Goal: Task Accomplishment & Management: Use online tool/utility

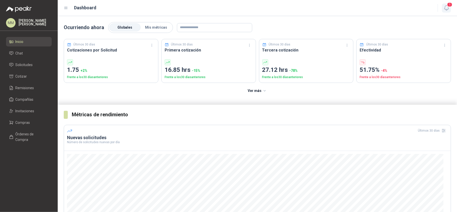
click at [446, 5] on icon "button" at bounding box center [446, 8] width 6 height 6
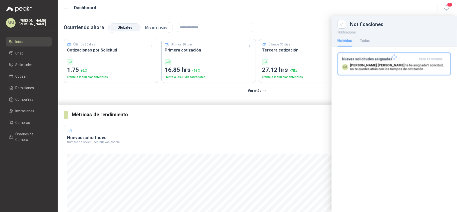
drag, startPoint x: 416, startPoint y: 62, endPoint x: 401, endPoint y: 62, distance: 15.3
click at [416, 62] on div at bounding box center [393, 57] width 125 height 57
click at [21, 62] on span "Solicitudes" at bounding box center [24, 65] width 17 height 6
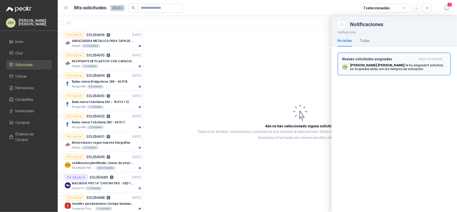
click at [391, 70] on p "Luis Miguel Martinez te ha asignado 1 solicitud , no te quedes atrás con los ti…" at bounding box center [398, 67] width 96 height 8
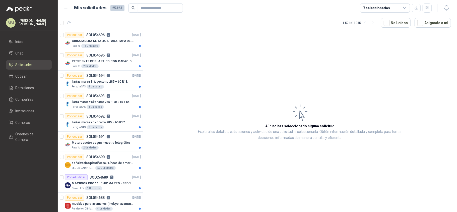
click at [301, 57] on article "Aún no has seleccionado niguna solicitud Explora los detalles, cotizaciones y a…" at bounding box center [300, 122] width 314 height 184
click at [437, 22] on button "Asignado a mi" at bounding box center [433, 23] width 36 height 10
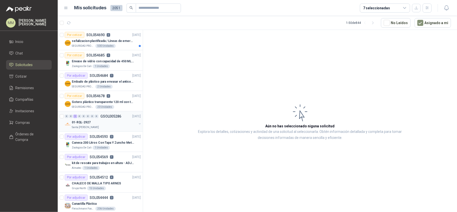
click at [138, 125] on button "button" at bounding box center [140, 124] width 4 height 4
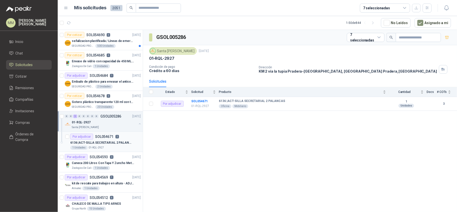
click at [130, 141] on p "6136 | ACT-SILLA SECRETARIAL 2 PALANCAS" at bounding box center [101, 142] width 62 height 5
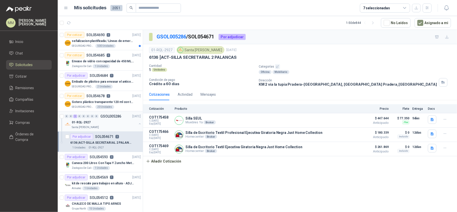
click at [138, 123] on button "button" at bounding box center [140, 124] width 4 height 4
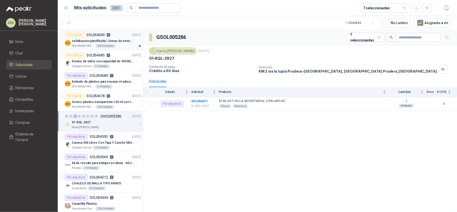
click at [124, 42] on p "señalizacion plastificada / Líneas de emergencia" at bounding box center [103, 41] width 62 height 5
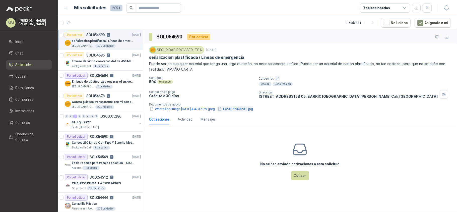
click at [251, 109] on button "ID202-570x320-1.jpg" at bounding box center [235, 108] width 36 height 5
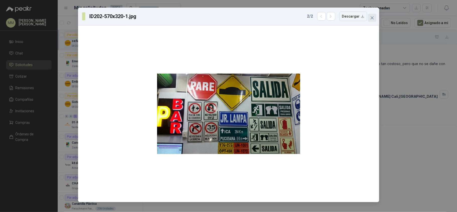
click at [373, 19] on icon "close" at bounding box center [372, 18] width 4 height 4
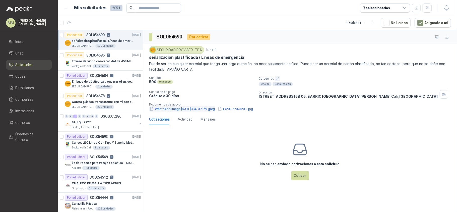
click at [187, 111] on button "WhatsApp Image [DATE] 4.42.37 PM.jpeg" at bounding box center [182, 108] width 66 height 5
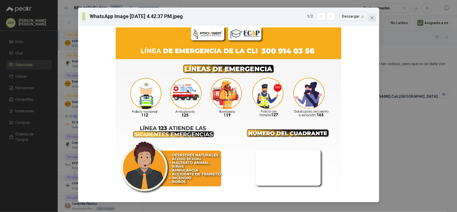
click at [373, 18] on icon "close" at bounding box center [372, 18] width 4 height 4
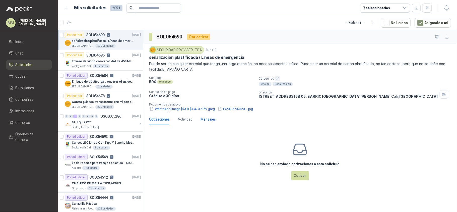
click at [204, 120] on div "Mensajes" at bounding box center [208, 119] width 15 height 6
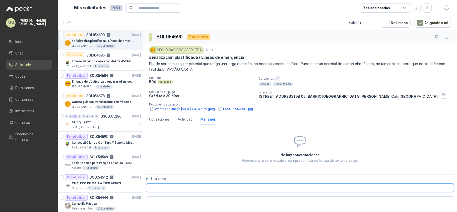
click at [213, 188] on input "Publicar como" at bounding box center [299, 187] width 307 height 9
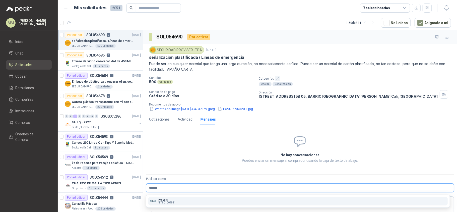
type input "*******"
click at [193, 199] on div "Provesi NIT : 901009911" at bounding box center [297, 201] width 295 height 6
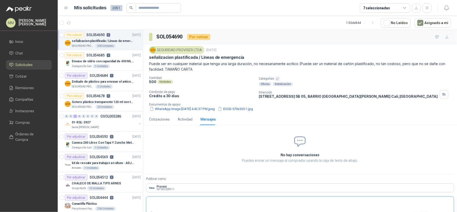
click at [181, 203] on textarea at bounding box center [299, 203] width 307 height 12
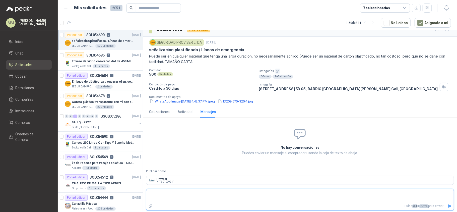
type textarea "*"
type textarea "**"
type textarea "***"
type textarea "*****"
type textarea "******"
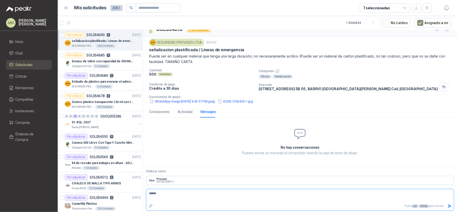
type textarea "******"
type textarea "********"
type textarea "*********"
type textarea "**********"
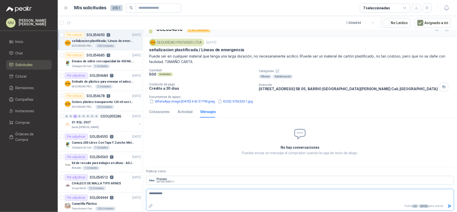
type textarea "**********"
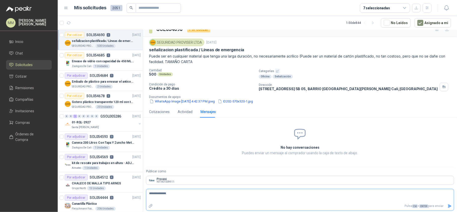
type textarea "**********"
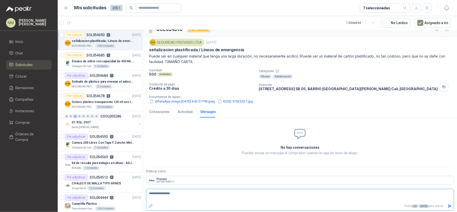
type textarea "**********"
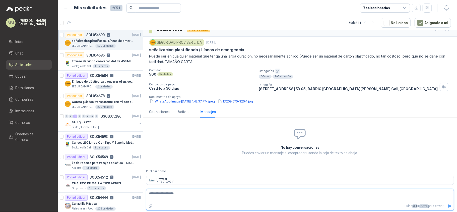
type textarea "**********"
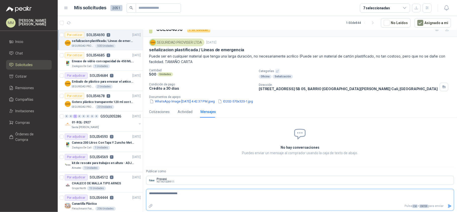
type textarea "**********"
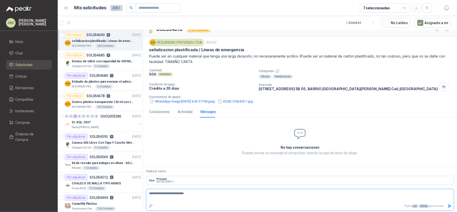
type textarea "**********"
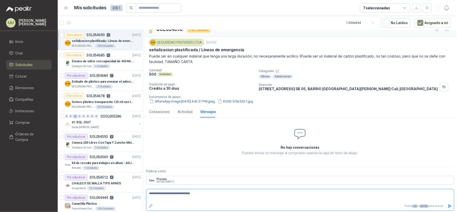
type textarea "**********"
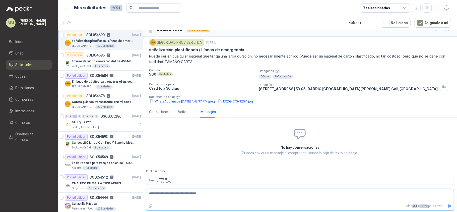
type textarea "**********"
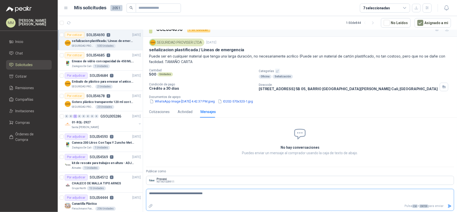
type textarea "**********"
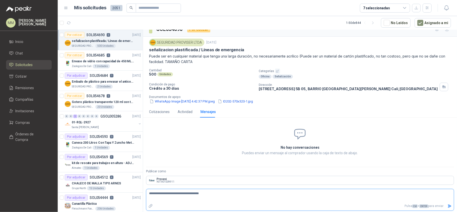
type textarea "**********"
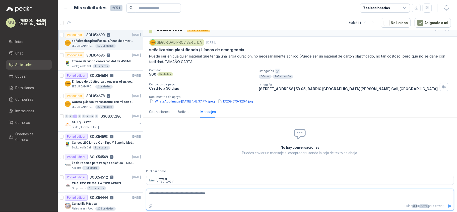
type textarea "**********"
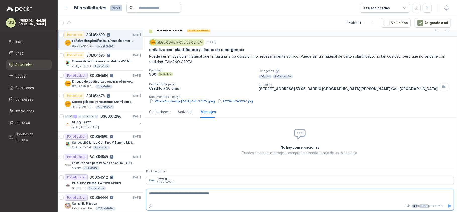
type textarea "**********"
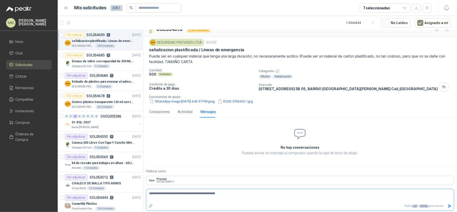
type textarea "**********"
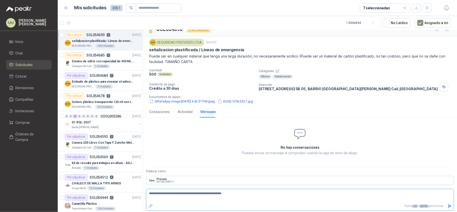
type textarea "**********"
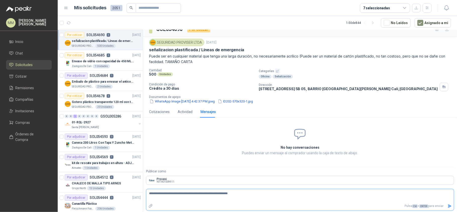
type textarea "**********"
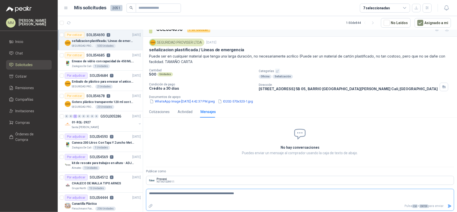
type textarea "**********"
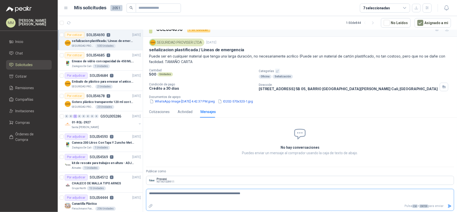
type textarea "**********"
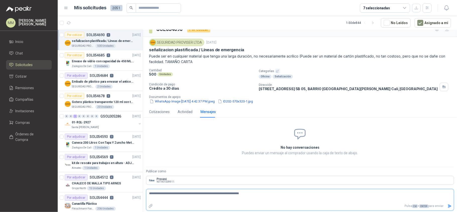
type textarea "**********"
click at [174, 101] on button "WhatsApp Image 2025-09-02 at 4.42.37 PM.jpeg" at bounding box center [182, 101] width 66 height 5
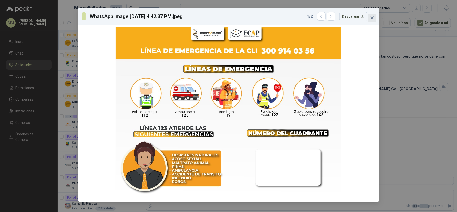
click at [372, 17] on icon "close" at bounding box center [372, 18] width 4 height 4
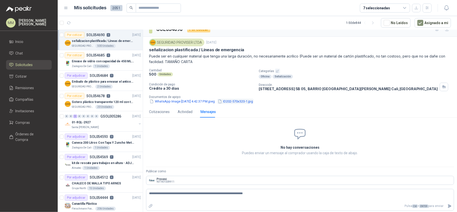
click at [253, 99] on button "ID202-570x320-1.jpg" at bounding box center [235, 101] width 36 height 5
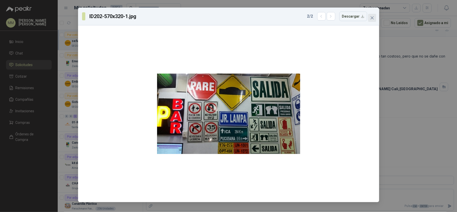
click at [372, 17] on icon "close" at bounding box center [372, 18] width 4 height 4
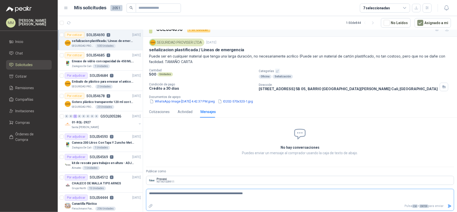
click at [259, 197] on textarea "**********" at bounding box center [297, 196] width 303 height 12
click at [193, 100] on button "WhatsApp Image 2025-09-02 at 4.42.37 PM.jpeg" at bounding box center [182, 101] width 66 height 5
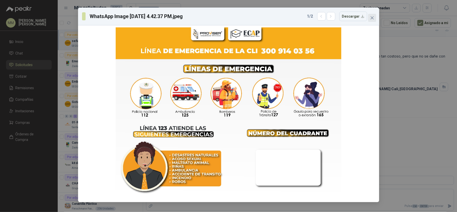
click at [373, 19] on icon "close" at bounding box center [371, 17] width 3 height 3
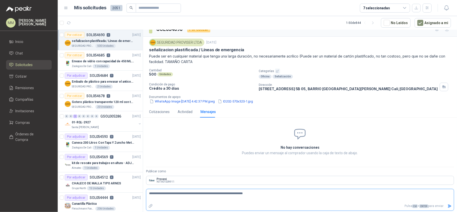
click at [266, 197] on textarea "**********" at bounding box center [297, 196] width 303 height 12
click at [168, 194] on textarea "**********" at bounding box center [297, 196] width 303 height 12
drag, startPoint x: 168, startPoint y: 194, endPoint x: 268, endPoint y: 193, distance: 100.6
click at [268, 193] on textarea "**********" at bounding box center [297, 196] width 303 height 12
click at [256, 195] on textarea "**********" at bounding box center [297, 196] width 303 height 12
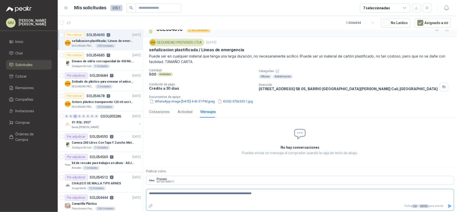
click at [256, 195] on textarea "**********" at bounding box center [297, 196] width 303 height 12
click at [448, 206] on icon "Enviar" at bounding box center [450, 205] width 4 height 3
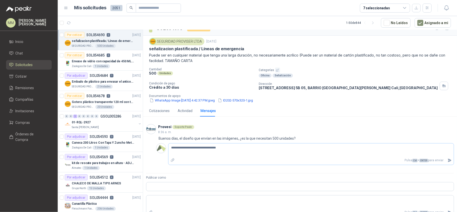
click at [248, 152] on textarea "**********" at bounding box center [308, 150] width 281 height 12
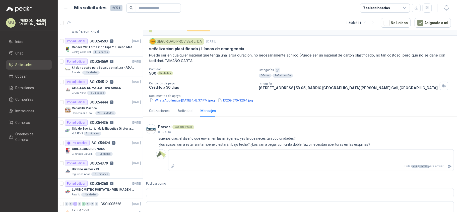
scroll to position [0, 0]
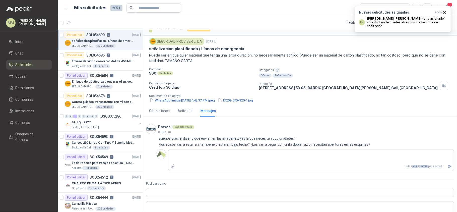
click at [310, 19] on article "1 - 50 de 844 No Leídos Asignado a mi" at bounding box center [257, 23] width 399 height 14
click at [382, 17] on b "Luis Miguel Martinez" at bounding box center [394, 19] width 54 height 4
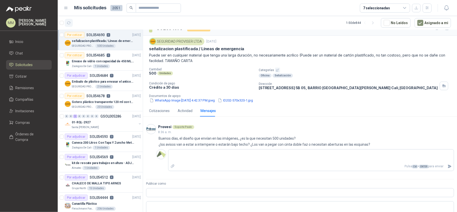
click at [65, 27] on button "button" at bounding box center [69, 23] width 8 height 8
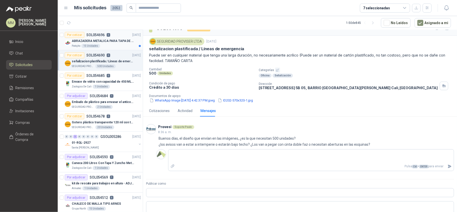
click at [121, 41] on p "ABRAZADERA METALICA PARA TAPA DE TAMBOR DE PLASTICO DE 50 LT" at bounding box center [103, 41] width 62 height 5
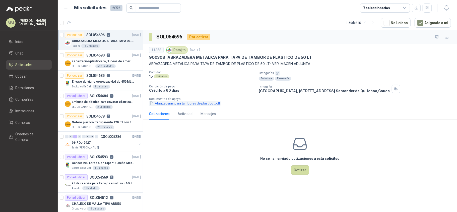
click at [167, 103] on button "Abrazaderas para tambores de plastico .pdf" at bounding box center [185, 103] width 72 height 5
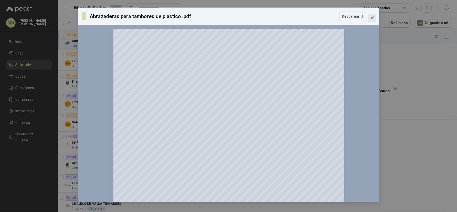
click at [372, 16] on icon "close" at bounding box center [372, 18] width 4 height 4
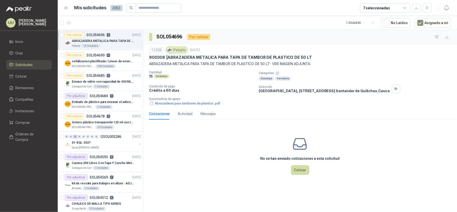
click at [342, 66] on p "ABRAZADERA METALICA PARA TAPA DE TAMBOR DE PLASTICO DE 50 LT- VER IMAGEN ADJUNTA" at bounding box center [300, 64] width 302 height 6
click at [208, 116] on div "Mensajes" at bounding box center [208, 114] width 15 height 6
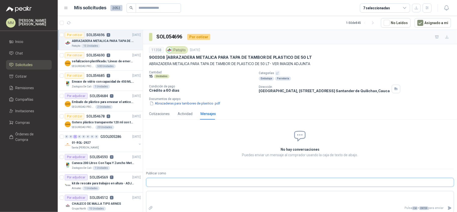
click at [204, 183] on input "Publicar como" at bounding box center [299, 182] width 307 height 9
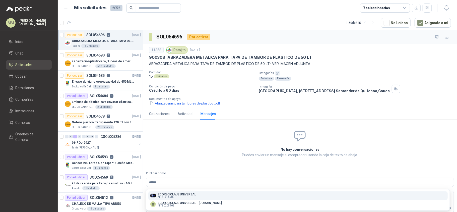
click at [185, 195] on p "ECORECICLAJE UNIVERSAL" at bounding box center [177, 194] width 38 height 3
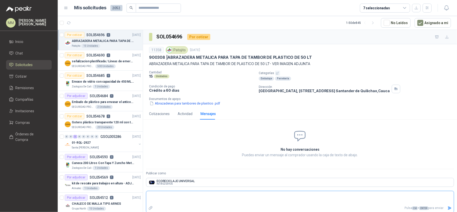
click at [180, 199] on textarea at bounding box center [299, 198] width 307 height 12
click at [206, 196] on textarea "**********" at bounding box center [297, 198] width 303 height 12
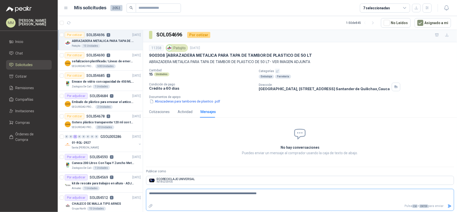
click at [448, 207] on icon "Enviar" at bounding box center [450, 205] width 4 height 3
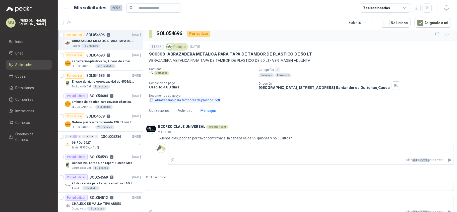
click at [183, 100] on button "Abrazaderas para tambores de plastico .pdf" at bounding box center [185, 99] width 72 height 5
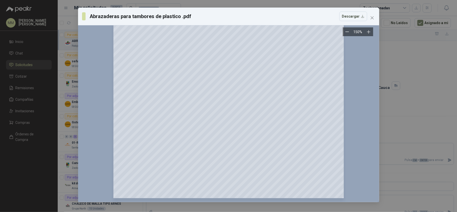
scroll to position [0, 0]
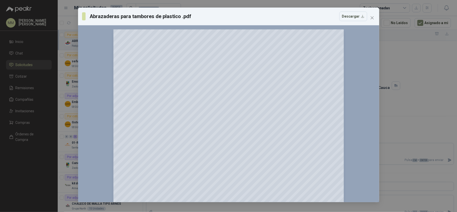
click at [373, 14] on button "Close" at bounding box center [372, 18] width 8 height 8
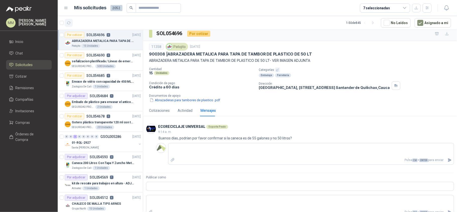
click at [72, 22] on button "button" at bounding box center [69, 23] width 8 height 8
click at [448, 6] on icon "button" at bounding box center [446, 8] width 6 height 6
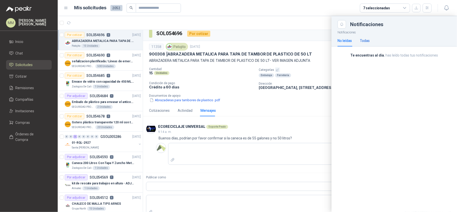
click at [365, 41] on div "Todas" at bounding box center [365, 41] width 10 height 6
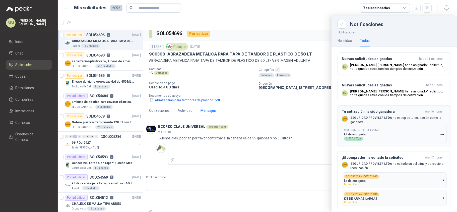
click at [372, 137] on div "SOL053255 → COT171600 kit de escopeta $ 370.600 ,05" at bounding box center [362, 134] width 36 height 12
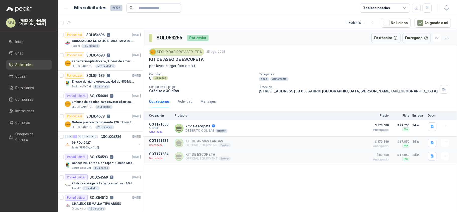
click at [171, 39] on h3 "SOL053255" at bounding box center [169, 38] width 27 height 8
copy h3 "SOL053255"
click at [201, 128] on p "kit de escopeta" at bounding box center [206, 126] width 42 height 5
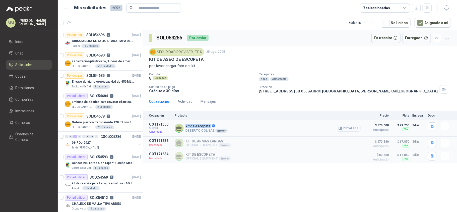
click at [201, 128] on p "kit de escopeta" at bounding box center [206, 126] width 42 height 5
copy p "kit de escopeta"
click at [283, 93] on p "CALLE 24 NORTE No. 5B 05, BARRIO SAN VICENTE CALI Cali , Valle del Cauca" at bounding box center [348, 91] width 179 height 4
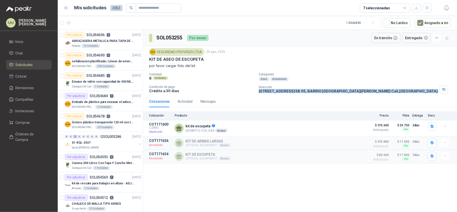
click at [283, 93] on p "CALLE 24 NORTE No. 5B 05, BARRIO SAN VICENTE CALI Cali , Valle del Cauca" at bounding box center [348, 91] width 179 height 4
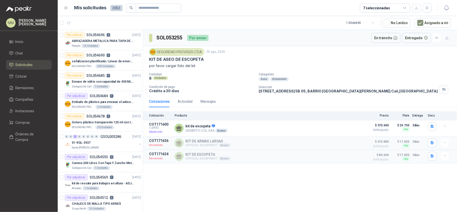
click at [333, 72] on div "SEGURIDAD PROVISER LTDA 25 ago, 2025 KIT DE ASEO DE ESCOPETA por favor cargar f…" at bounding box center [300, 70] width 302 height 45
click at [324, 91] on p "CALLE 24 NORTE No. 5B 05, BARRIO SAN VICENTE CALI Cali , Valle del Cauca" at bounding box center [348, 91] width 179 height 4
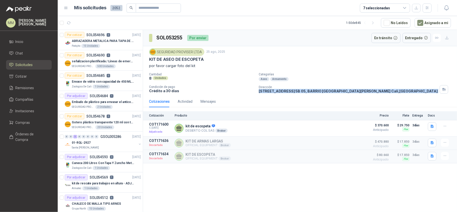
click at [324, 91] on p "CALLE 24 NORTE No. 5B 05, BARRIO SAN VICENTE CALI Cali , Valle del Cauca" at bounding box center [348, 91] width 179 height 4
copy div "CALLE 24 NORTE No. 5B 05, BARRIO SAN VICENTE CALI Cali , Valle del Cauca"
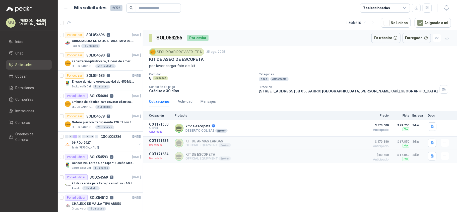
click at [192, 52] on div "SEGURIDAD PROVISER LTDA" at bounding box center [176, 52] width 55 height 8
copy div "SEGURIDAD PROVISER LTDA"
click at [442, 89] on icon "button" at bounding box center [443, 89] width 2 height 2
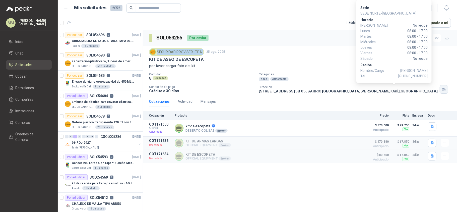
click at [440, 87] on button "button" at bounding box center [444, 89] width 9 height 9
click at [409, 70] on span "MICHAEL RAMIREZ" at bounding box center [413, 71] width 27 height 6
drag, startPoint x: 409, startPoint y: 70, endPoint x: 419, endPoint y: 69, distance: 10.6
click at [419, 69] on span "MICHAEL RAMIREZ" at bounding box center [413, 71] width 27 height 6
copy span "MICHAEL RAMIREZ"
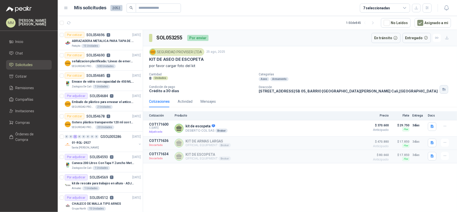
click at [440, 93] on button "button" at bounding box center [444, 89] width 9 height 9
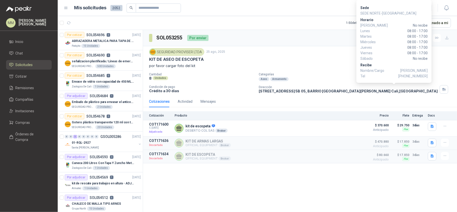
click at [414, 75] on span "+57 3175016675" at bounding box center [412, 76] width 29 height 6
copy span "3175016675"
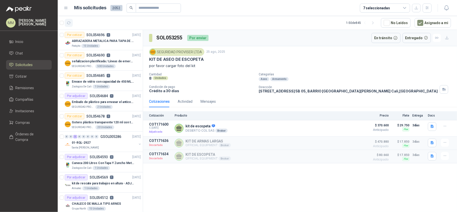
click at [69, 22] on icon "button" at bounding box center [69, 23] width 4 height 4
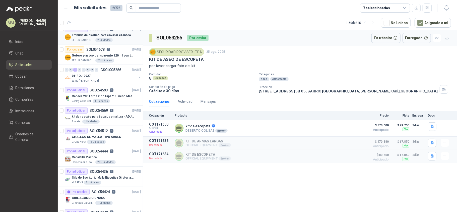
scroll to position [100, 0]
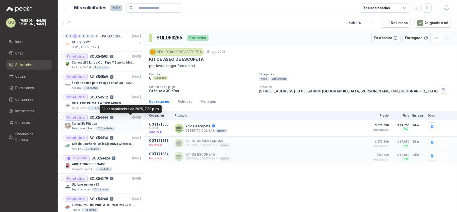
click at [132, 120] on p "01/09/25" at bounding box center [136, 117] width 9 height 5
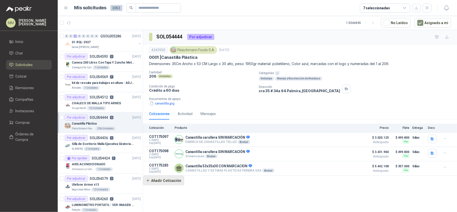
click at [172, 185] on button "Añadir Cotización" at bounding box center [163, 180] width 41 height 10
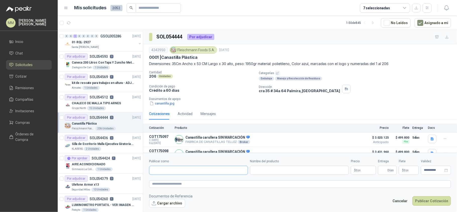
click at [180, 170] on input "Publicar como" at bounding box center [198, 170] width 98 height 9
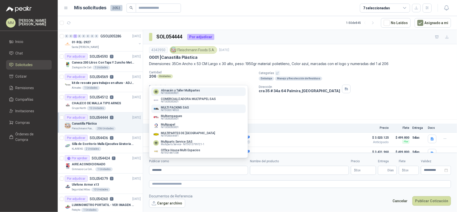
click at [191, 107] on div "MULTI PACKING SAS NIT : 900374850" at bounding box center [198, 109] width 90 height 6
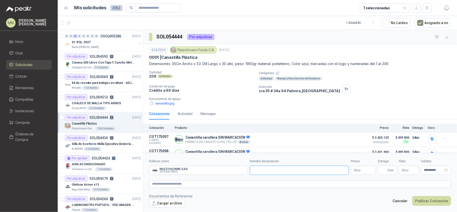
click at [291, 171] on input "Nombre del producto" at bounding box center [299, 170] width 99 height 9
paste input "**********"
click at [360, 172] on p "$ 0 ,00" at bounding box center [363, 170] width 25 height 9
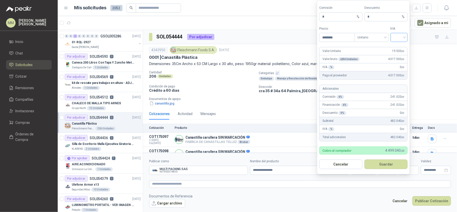
click at [402, 35] on input "search" at bounding box center [398, 37] width 11 height 8
drag, startPoint x: 402, startPoint y: 44, endPoint x: 398, endPoint y: 48, distance: 5.5
click at [402, 44] on div "19%" at bounding box center [398, 47] width 15 height 8
click at [384, 165] on button "Guardar" at bounding box center [385, 164] width 43 height 10
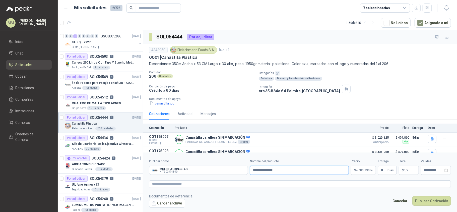
click at [323, 171] on input "**********" at bounding box center [299, 170] width 99 height 9
click at [363, 187] on textarea at bounding box center [300, 184] width 302 height 8
paste textarea "**********"
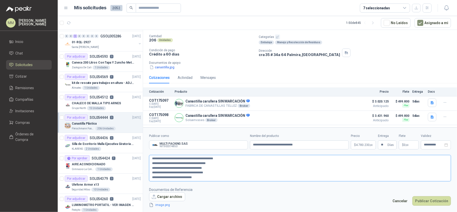
scroll to position [50, 0]
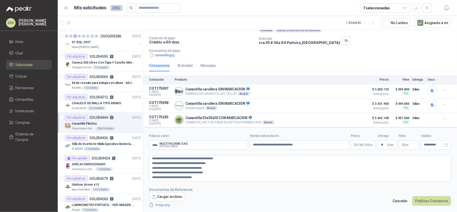
click at [342, 53] on div "canastilla.jpg" at bounding box center [302, 54] width 306 height 5
click at [371, 52] on div "canastilla.jpg" at bounding box center [302, 54] width 306 height 5
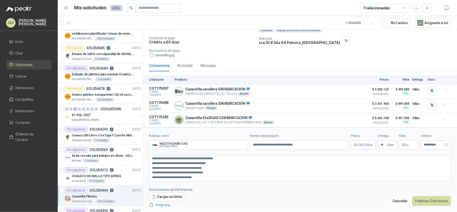
scroll to position [0, 0]
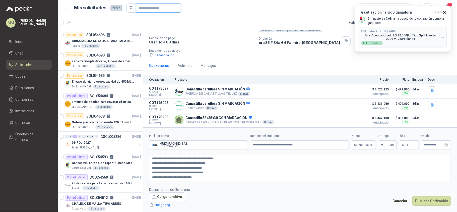
click at [148, 8] on input "Publicar como" at bounding box center [156, 8] width 35 height 9
click at [320, 45] on div "Cantidad 206 Unidades Categorías Embalaje Manejo y Recolección de Residuos Cond…" at bounding box center [300, 39] width 302 height 35
click at [445, 12] on icon "button" at bounding box center [444, 12] width 4 height 4
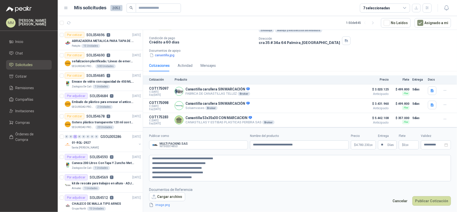
click at [317, 187] on footer "Documentos de Referencia Cargar archivo image.png Cancelar Publicar Cotización" at bounding box center [300, 197] width 302 height 21
drag, startPoint x: 336, startPoint y: 49, endPoint x: 310, endPoint y: 34, distance: 29.3
click at [336, 49] on p "Documentos de apoyo" at bounding box center [302, 51] width 306 height 4
click at [344, 40] on div "Dirección cra 35 # 34a 64 Palmira , Valle del Cauca" at bounding box center [357, 40] width 196 height 9
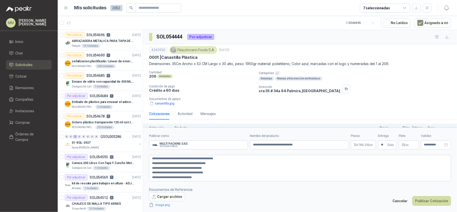
scroll to position [50, 0]
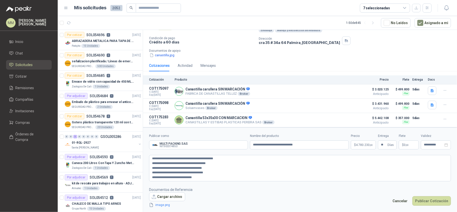
click at [378, 49] on p "Documentos de apoyo" at bounding box center [302, 51] width 306 height 4
click at [295, 40] on p "cra 35 # 34a 64 Palmira , Valle del Cauca" at bounding box center [299, 42] width 81 height 4
copy div "cra 35 # 34a 64 Palmira , Valle del Cauca"
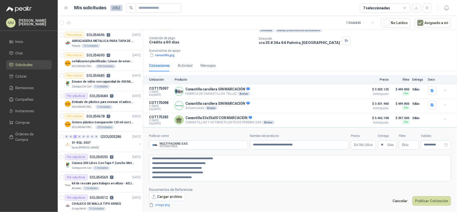
click at [358, 50] on p "Documentos de apoyo" at bounding box center [302, 51] width 306 height 4
click at [68, 23] on icon "button" at bounding box center [69, 23] width 4 height 4
click at [351, 50] on p "Documentos de apoyo" at bounding box center [302, 51] width 306 height 4
click at [407, 146] on span ",00" at bounding box center [407, 145] width 3 height 3
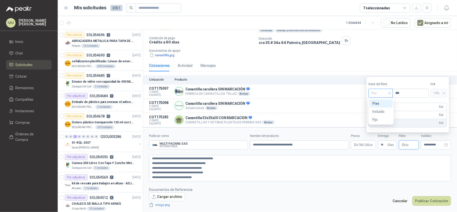
click at [381, 92] on span "Flex" at bounding box center [380, 93] width 18 height 8
click at [379, 110] on div "Incluido" at bounding box center [380, 112] width 17 height 6
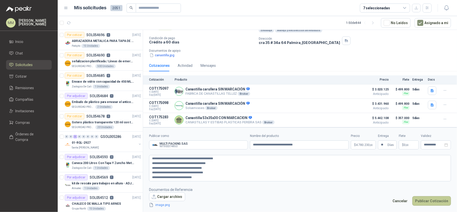
click at [431, 199] on button "Publicar Cotización" at bounding box center [431, 201] width 39 height 10
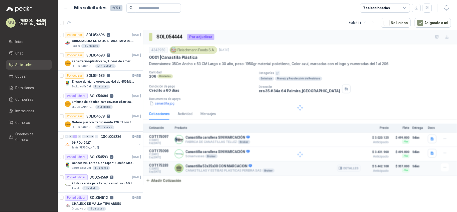
scroll to position [0, 0]
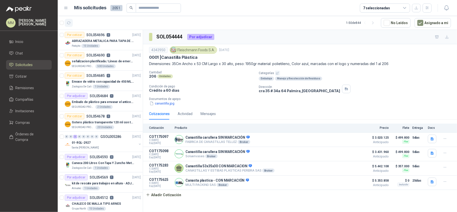
click at [68, 24] on icon "button" at bounding box center [69, 23] width 4 height 4
click at [69, 24] on icon "button" at bounding box center [69, 23] width 4 height 4
click at [362, 80] on div "Embalaje Manejo y Recolección de Residuos" at bounding box center [357, 79] width 196 height 4
click at [375, 82] on div "Cantidad 206 Unidades Categorías Embalaje Manejo y Recolección de Residuos Cond…" at bounding box center [300, 88] width 302 height 35
click at [70, 25] on button "button" at bounding box center [69, 23] width 8 height 8
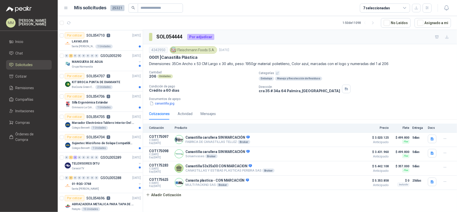
scroll to position [67, 0]
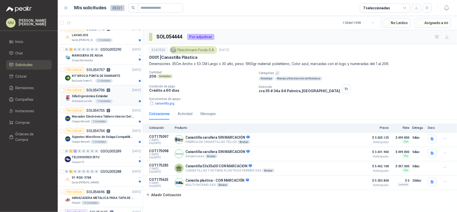
click at [126, 97] on div "Silla Ergonómica Estándar" at bounding box center [106, 96] width 69 height 6
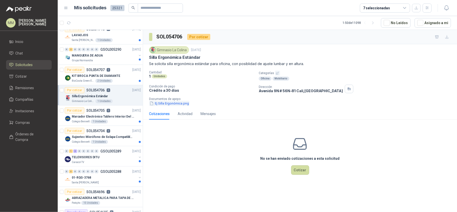
click at [180, 106] on button "Ej Silla Ergonómica.png" at bounding box center [169, 103] width 40 height 5
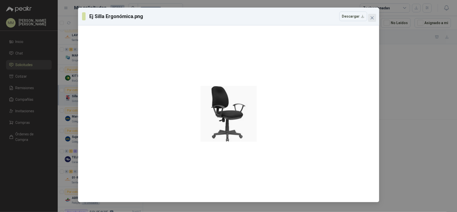
click at [374, 18] on span "Close" at bounding box center [372, 18] width 8 height 4
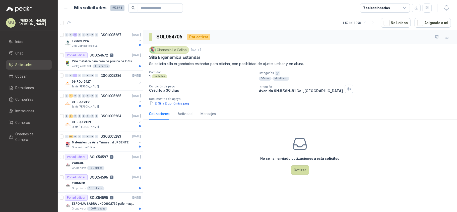
scroll to position [636, 0]
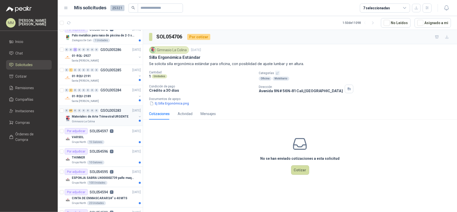
click at [138, 119] on button "button" at bounding box center [140, 117] width 4 height 4
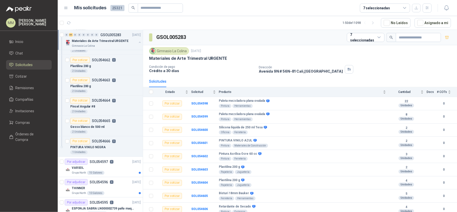
scroll to position [2041, 0]
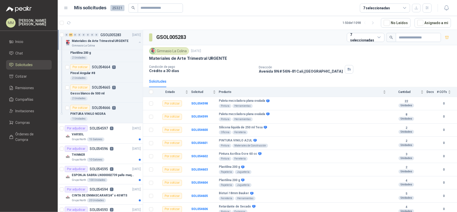
click at [138, 43] on button "button" at bounding box center [140, 42] width 4 height 4
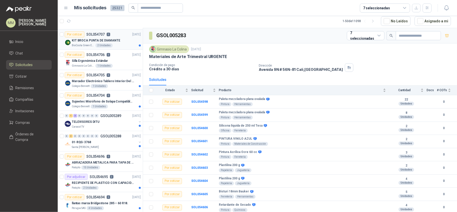
scroll to position [134, 0]
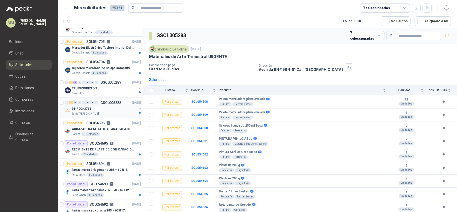
click at [138, 109] on button "button" at bounding box center [140, 109] width 4 height 4
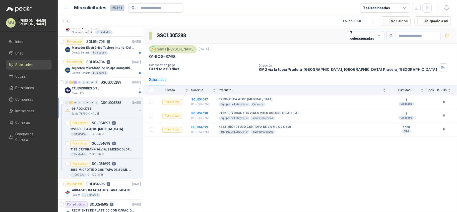
click at [138, 109] on button "button" at bounding box center [140, 110] width 4 height 4
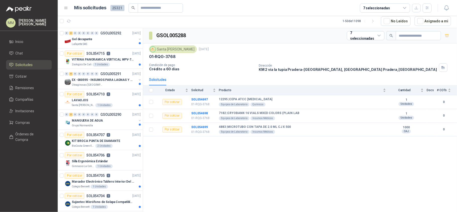
click at [315, 69] on p "KM 2 vía la tupia Pradera-Valle del Cauca, la Tupia Candelaria Pradera , Valle …" at bounding box center [348, 69] width 178 height 4
click at [119, 65] on div "Zoologico De Cali 1 Unidades" at bounding box center [106, 64] width 69 height 4
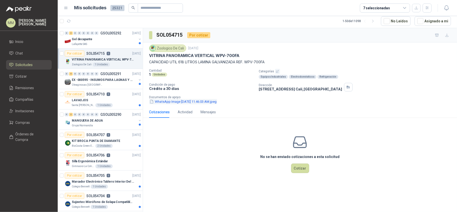
click at [189, 101] on button "WhatsApp Image 2025-09-03 at 11.46.03 AM.jpeg" at bounding box center [183, 101] width 68 height 5
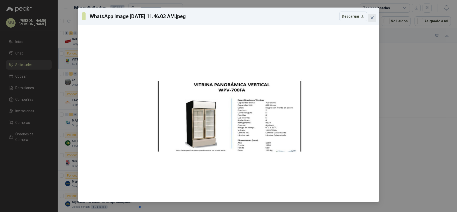
click at [374, 18] on span "Close" at bounding box center [372, 18] width 8 height 4
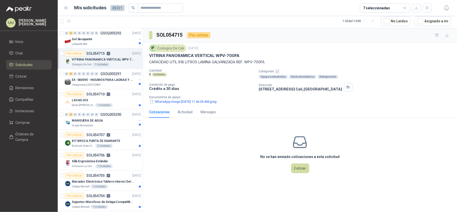
click at [159, 56] on p "VITRINA PANORAMICA VERTICAL WPV-700FA" at bounding box center [194, 55] width 90 height 5
drag, startPoint x: 159, startPoint y: 56, endPoint x: 232, endPoint y: 56, distance: 73.3
click at [232, 56] on p "VITRINA PANORAMICA VERTICAL WPV-700FA" at bounding box center [194, 55] width 90 height 5
copy p "VITRINA PANORAMICA VERTICAL WPV-700FA"
click at [283, 51] on div "Zoologico De Cali 3 sept, 2025" at bounding box center [300, 48] width 302 height 8
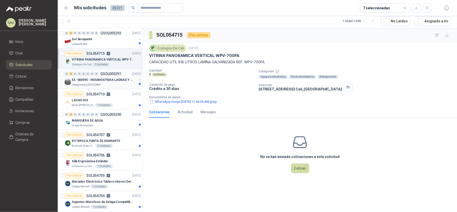
click at [138, 80] on button "button" at bounding box center [140, 80] width 4 height 4
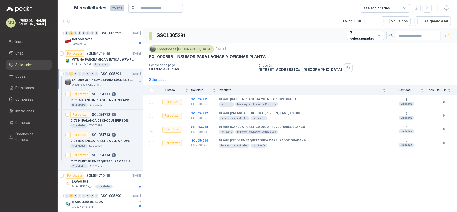
click at [138, 80] on button "button" at bounding box center [140, 81] width 4 height 4
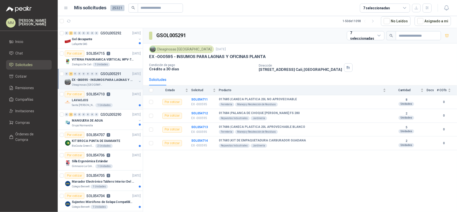
click at [130, 99] on div "LAVAOJOS" at bounding box center [106, 100] width 69 height 6
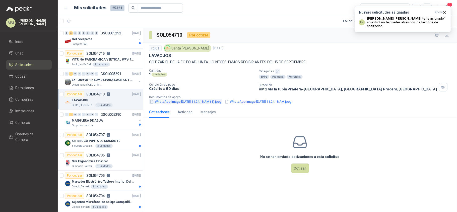
click at [191, 103] on button "WhatsApp Image 2025-09-03 at 11.24.18 AM (1).jpeg" at bounding box center [185, 101] width 73 height 5
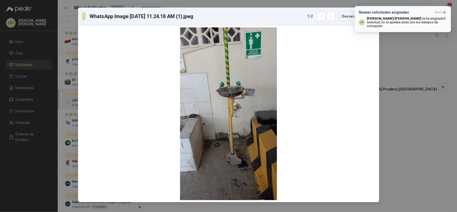
click at [445, 13] on icon "button" at bounding box center [445, 12] width 2 height 2
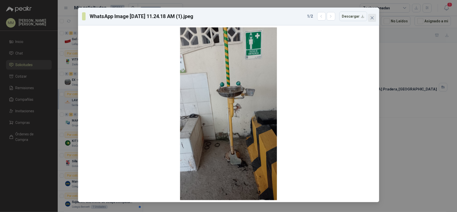
click at [373, 19] on icon "close" at bounding box center [372, 18] width 4 height 4
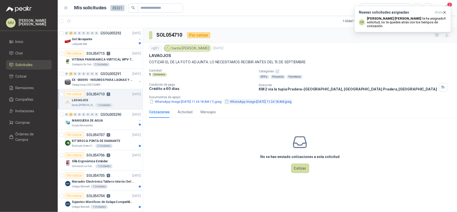
click at [250, 104] on button "WhatsApp Image 2025-09-03 at 11.24.18 AM.jpeg" at bounding box center [258, 101] width 68 height 5
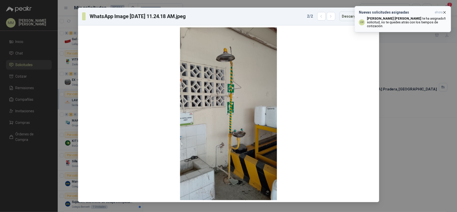
click at [407, 23] on p "Luis Miguel Martinez te ha asignado 1 solicitud , no te quedes atrás con los ti…" at bounding box center [407, 22] width 80 height 11
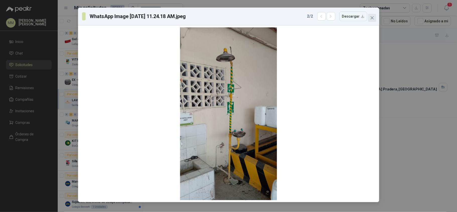
click at [374, 18] on span "Close" at bounding box center [372, 18] width 8 height 4
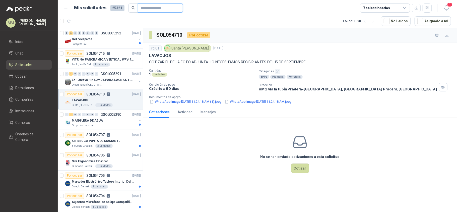
click at [156, 10] on input "text" at bounding box center [158, 8] width 35 height 9
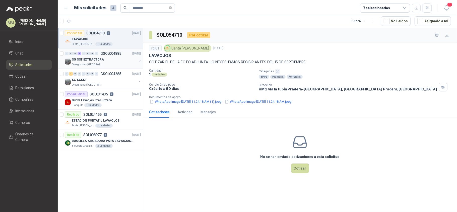
click at [140, 62] on button "button" at bounding box center [140, 61] width 4 height 4
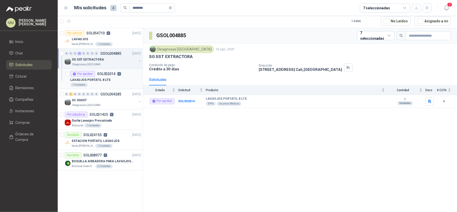
click at [125, 81] on div "LAVAOJOS PORTATIL 8 LTS" at bounding box center [105, 80] width 71 height 6
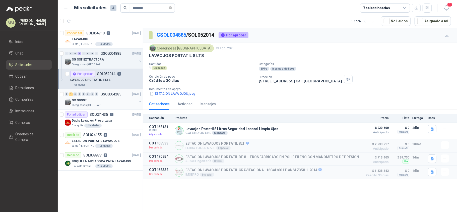
click at [140, 103] on button "button" at bounding box center [140, 102] width 4 height 4
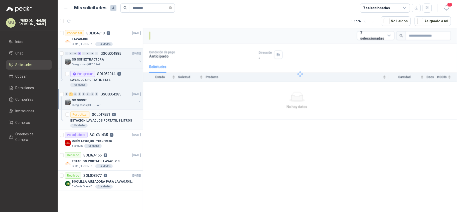
click at [131, 118] on div "ESTACION LAVAOJOS PORTATIL 8 LITROS" at bounding box center [105, 120] width 71 height 6
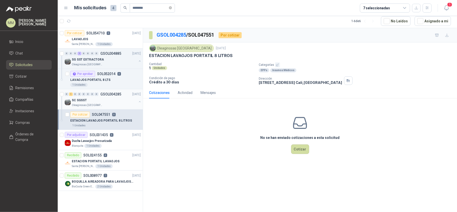
click at [140, 103] on button "button" at bounding box center [140, 102] width 4 height 4
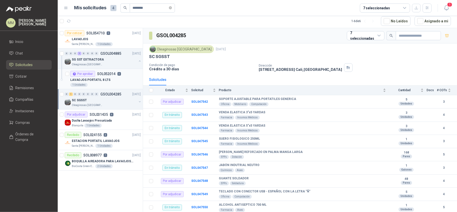
click at [123, 77] on div "LAVAOJOS PORTATIL 8 LTS" at bounding box center [105, 80] width 71 height 6
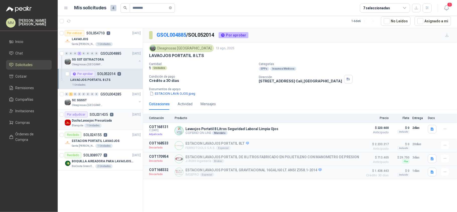
click at [131, 124] on div "Blanquita 1 Unidades" at bounding box center [106, 125] width 69 height 4
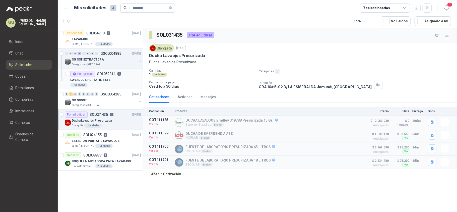
click at [121, 85] on div "1 Unidades" at bounding box center [105, 85] width 71 height 4
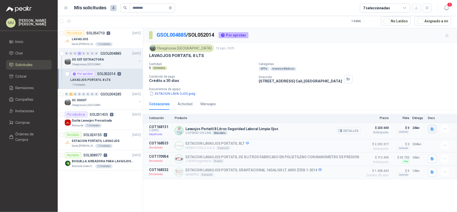
click at [433, 132] on button "button" at bounding box center [432, 129] width 9 height 9
click at [415, 114] on button "lavaojos.JPG" at bounding box center [411, 113] width 26 height 5
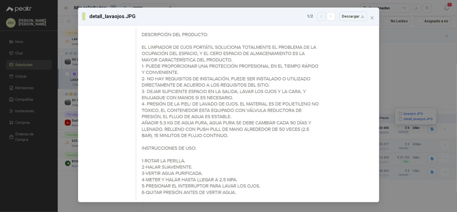
click at [323, 18] on icon "button" at bounding box center [321, 16] width 4 height 4
click at [335, 18] on button "button" at bounding box center [331, 16] width 9 height 9
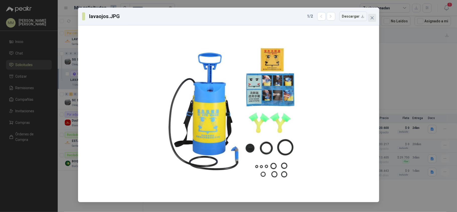
click at [372, 15] on button "Close" at bounding box center [372, 18] width 8 height 8
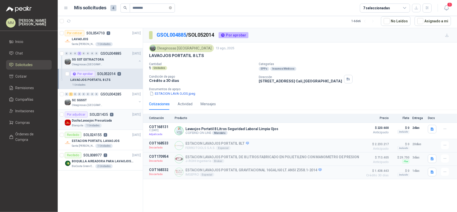
click at [134, 121] on div "Ducha Lavaojos Presurizada" at bounding box center [106, 120] width 69 height 6
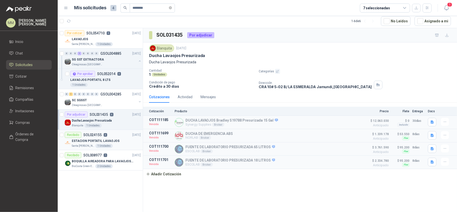
click at [121, 146] on div "Santa Anita Napoles 1 Unidades" at bounding box center [106, 146] width 69 height 4
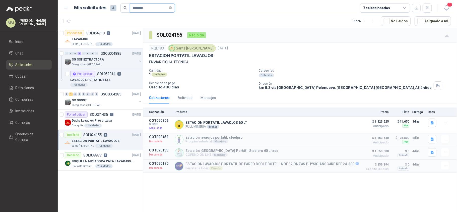
click at [156, 9] on input "********" at bounding box center [150, 8] width 35 height 9
click at [430, 124] on icon "button" at bounding box center [432, 123] width 4 height 4
click at [400, 113] on button "ESTACION LAVA OJOS STEELPRO.pdf" at bounding box center [403, 112] width 62 height 5
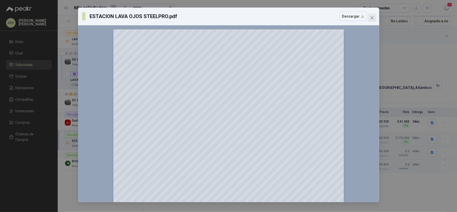
click at [371, 17] on icon "close" at bounding box center [371, 17] width 3 height 3
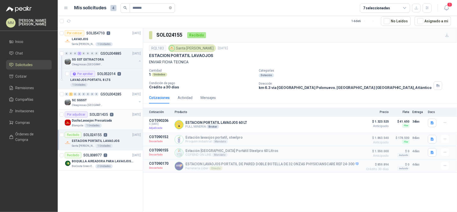
click at [107, 126] on div "Blanquita 1 Unidades" at bounding box center [106, 125] width 69 height 4
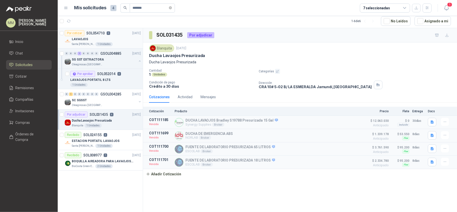
click at [118, 41] on div "LAVAOJOS" at bounding box center [106, 39] width 69 height 6
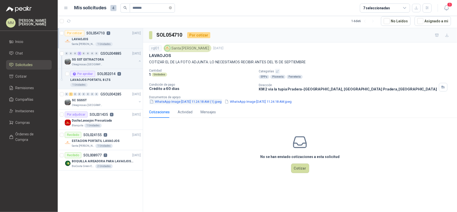
click at [186, 100] on button "WhatsApp Image 2025-09-03 at 11.24.18 AM (1).jpeg" at bounding box center [185, 101] width 73 height 5
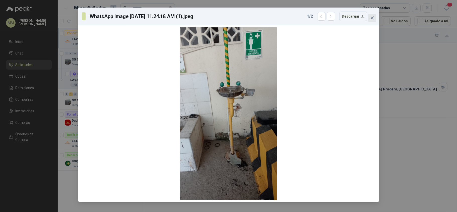
click at [372, 17] on icon "close" at bounding box center [372, 18] width 4 height 4
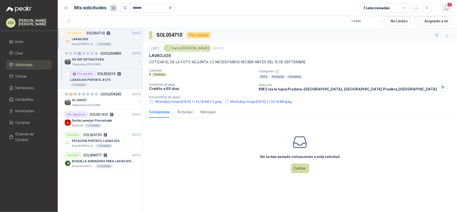
click at [451, 4] on span "1" at bounding box center [450, 4] width 6 height 5
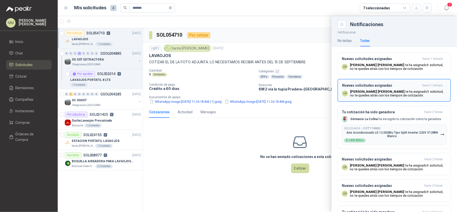
click at [387, 90] on div "Nuevas solicitudes asignadas hace 1 minuto LM Luis Miguel Martinez te ha asigna…" at bounding box center [394, 90] width 104 height 14
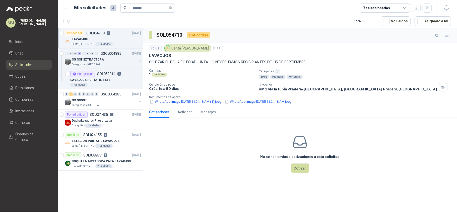
click at [233, 54] on div "LAVAOJOS" at bounding box center [300, 55] width 302 height 5
click at [172, 8] on icon "close-circle" at bounding box center [170, 7] width 3 height 3
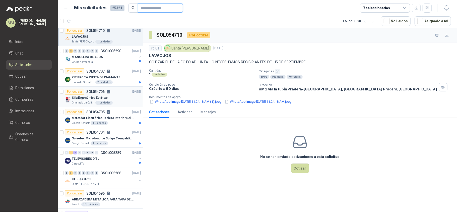
scroll to position [100, 0]
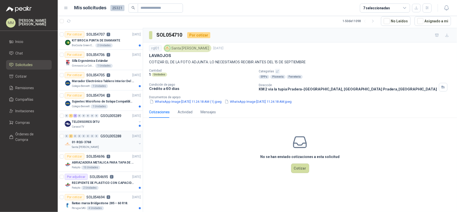
click at [138, 145] on button "button" at bounding box center [140, 144] width 4 height 4
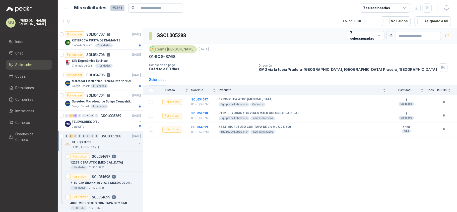
click at [138, 145] on button "button" at bounding box center [140, 144] width 4 height 4
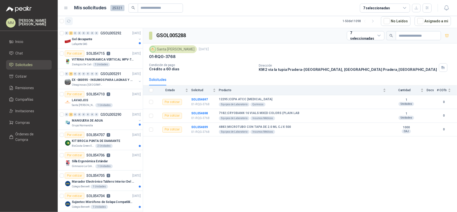
click at [70, 20] on icon "button" at bounding box center [69, 21] width 4 height 3
click at [428, 21] on div "Descargar excel" at bounding box center [416, 19] width 29 height 9
click at [444, 22] on button "Asignado a mi" at bounding box center [433, 21] width 36 height 10
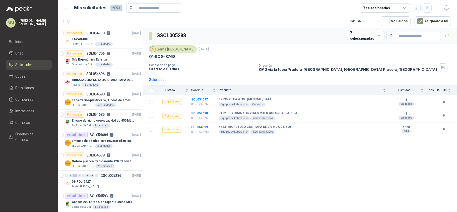
drag, startPoint x: 331, startPoint y: 48, endPoint x: 327, endPoint y: 48, distance: 3.5
click at [331, 48] on div "Santa Anita Napoles 3 sept, 2025" at bounding box center [300, 49] width 302 height 8
click at [119, 61] on div "Silla Ergonómica Estándar" at bounding box center [106, 59] width 69 height 6
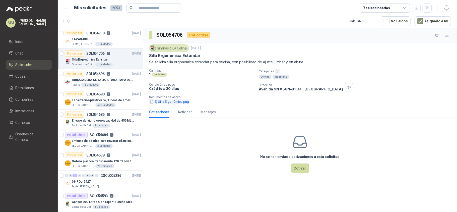
click at [177, 103] on button "Ej Silla Ergonómica.png" at bounding box center [169, 101] width 40 height 5
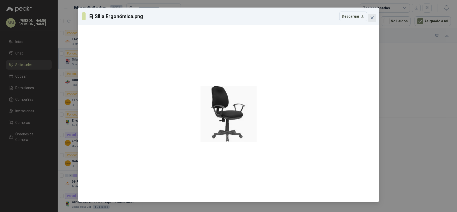
click at [371, 15] on button "Close" at bounding box center [372, 18] width 8 height 8
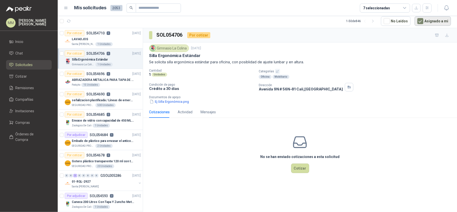
click at [440, 23] on button "Asignado a mi" at bounding box center [433, 21] width 36 height 10
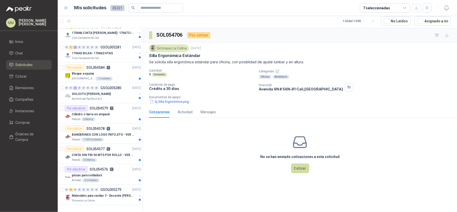
scroll to position [848, 0]
click at [138, 194] on div at bounding box center [140, 197] width 4 height 8
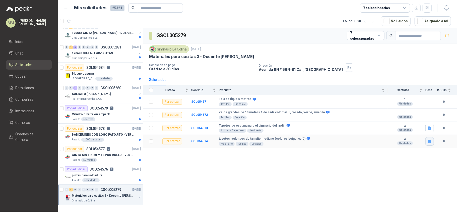
click at [429, 143] on icon "button" at bounding box center [429, 141] width 3 height 3
click at [414, 130] on button "imagen (5).png" at bounding box center [416, 130] width 29 height 5
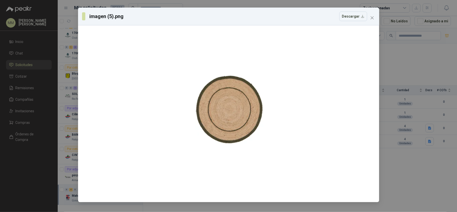
click at [371, 22] on div "imagen (5).png Descargar" at bounding box center [228, 17] width 301 height 18
click at [374, 21] on button "Close" at bounding box center [372, 18] width 8 height 8
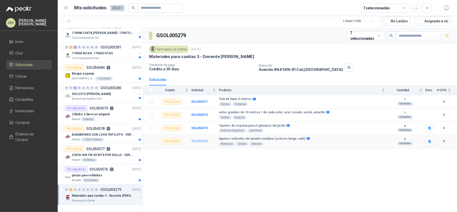
click at [197, 142] on b "SOL054574" at bounding box center [199, 141] width 17 height 4
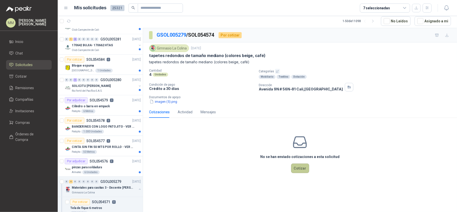
click at [301, 169] on button "Cotizar" at bounding box center [300, 168] width 18 height 10
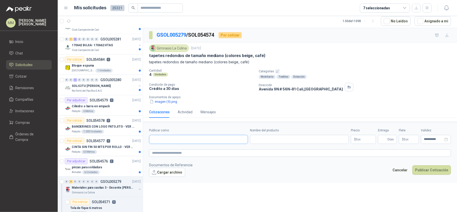
click at [188, 141] on input "Publicar como" at bounding box center [198, 139] width 98 height 9
click at [193, 148] on button "Homecenter NIT : 800242106" at bounding box center [198, 152] width 94 height 9
click at [265, 139] on input "Nombre del producto" at bounding box center [299, 139] width 99 height 9
paste input "**********"
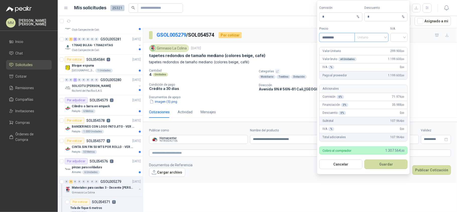
click at [377, 39] on span "Unitario" at bounding box center [372, 38] width 28 height 8
click at [379, 52] on div "Unitario con IVA" at bounding box center [371, 55] width 26 height 6
click at [401, 39] on input "search" at bounding box center [398, 37] width 11 height 8
click at [400, 44] on div "19%" at bounding box center [398, 47] width 9 height 6
click at [397, 164] on button "Guardar" at bounding box center [385, 164] width 43 height 10
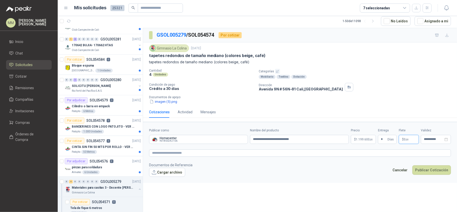
click at [409, 139] on p "$ 0 ,00" at bounding box center [409, 139] width 20 height 9
click at [386, 91] on span "Flex" at bounding box center [380, 89] width 18 height 8
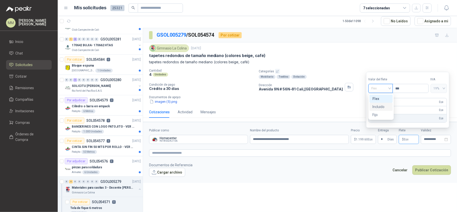
click at [384, 109] on div "Incluido" at bounding box center [380, 107] width 17 height 6
click at [395, 155] on textarea at bounding box center [300, 153] width 302 height 8
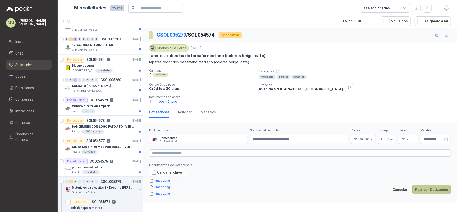
click at [439, 192] on button "Publicar Cotización" at bounding box center [431, 190] width 39 height 10
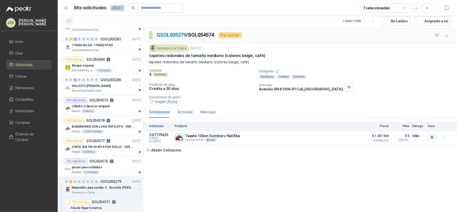
click at [68, 21] on icon "button" at bounding box center [69, 21] width 4 height 4
drag, startPoint x: 351, startPoint y: 61, endPoint x: 359, endPoint y: 26, distance: 36.0
click at [351, 61] on p "tapetes redondos de tamaño mediano (colores beige, café)" at bounding box center [300, 62] width 302 height 6
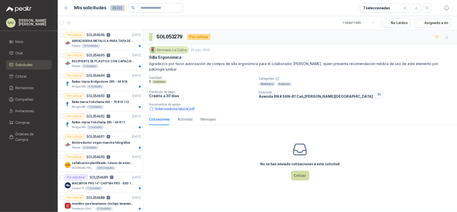
click at [178, 110] on button "Orden medicina laboral.pdf" at bounding box center [172, 108] width 46 height 5
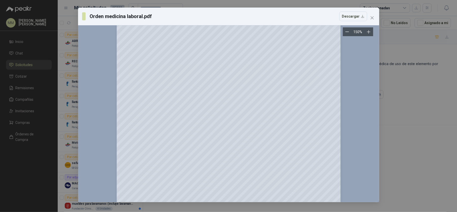
scroll to position [14, 0]
click at [372, 18] on icon "close" at bounding box center [371, 17] width 3 height 3
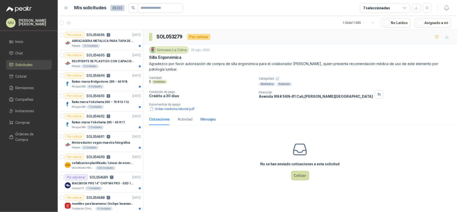
click at [213, 121] on div "Mensajes" at bounding box center [208, 119] width 15 height 6
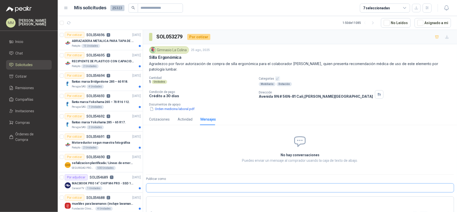
click at [183, 186] on input "Publicar como" at bounding box center [299, 187] width 307 height 9
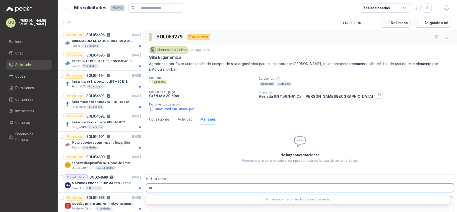
type input "****"
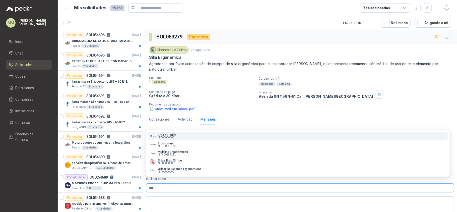
type input "****"
click at [171, 136] on span "NIT : 000000001" at bounding box center [167, 137] width 18 height 3
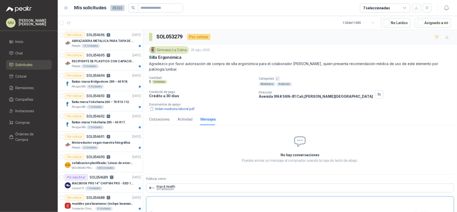
click at [185, 199] on textarea at bounding box center [299, 203] width 307 height 12
type textarea "*"
type textarea "**"
type textarea "***"
type textarea "****"
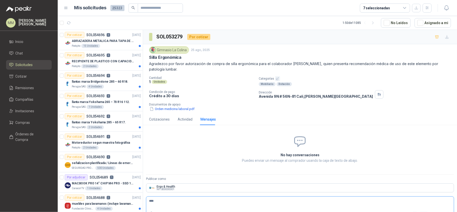
type textarea "*****"
type textarea "******"
type textarea "********"
type textarea "*********"
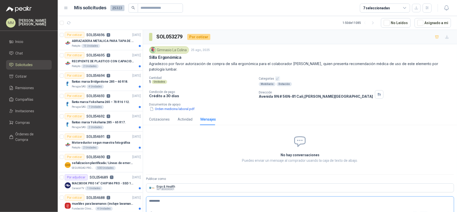
type textarea "**********"
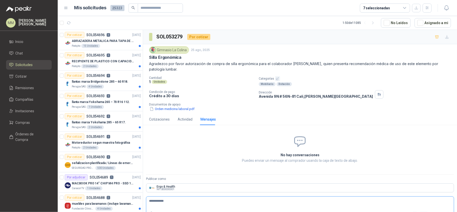
type textarea "**********"
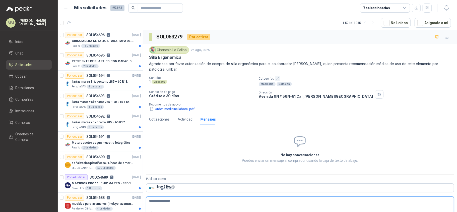
type textarea "**********"
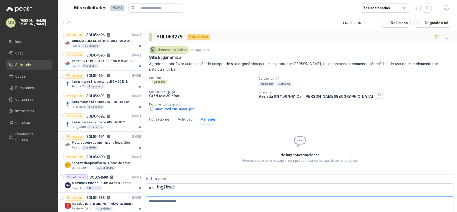
type textarea "**********"
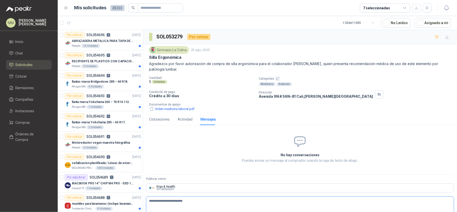
type textarea "**********"
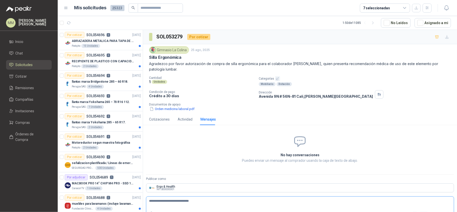
type textarea "**********"
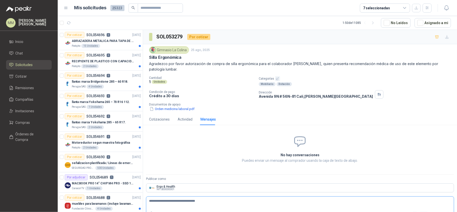
type textarea "**********"
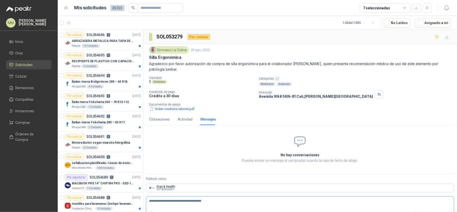
type textarea "**********"
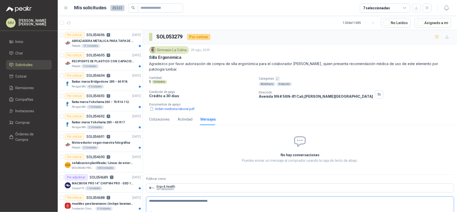
type textarea "**********"
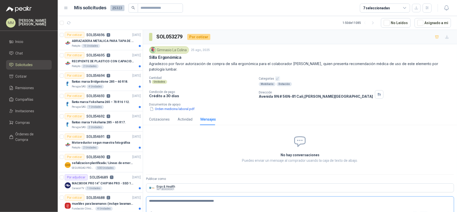
type textarea "**********"
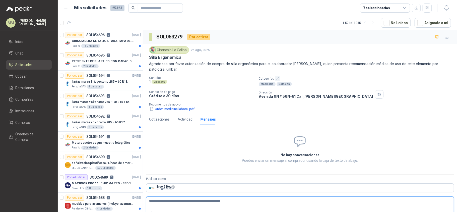
type textarea "**********"
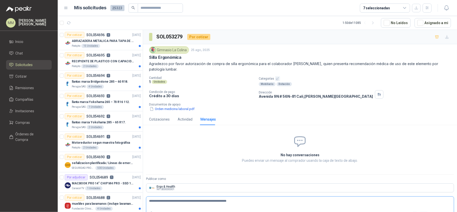
type textarea "**********"
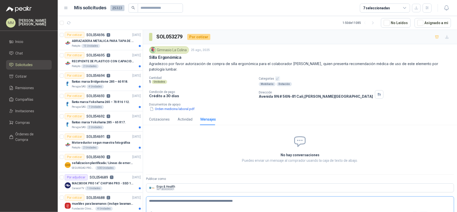
type textarea "**********"
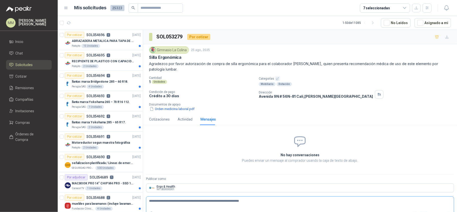
type textarea "**********"
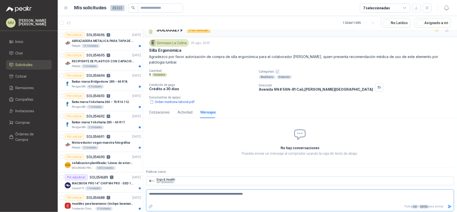
scroll to position [9, 0]
click at [269, 200] on textarea "**********" at bounding box center [297, 196] width 303 height 12
type textarea "**********"
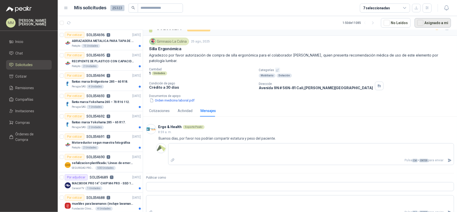
click at [435, 23] on button "Asignado a mi" at bounding box center [433, 23] width 36 height 10
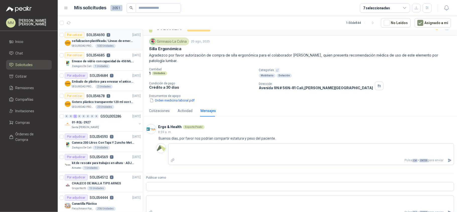
click at [107, 44] on div "señalizacion plastificada / Líneas de emergencia" at bounding box center [106, 41] width 69 height 6
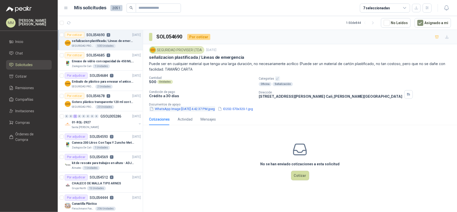
click at [188, 110] on button "WhatsApp Image 2025-09-02 at 4.42.37 PM.jpeg" at bounding box center [182, 108] width 66 height 5
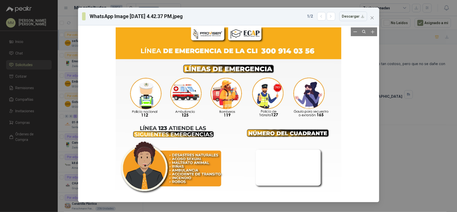
drag, startPoint x: 227, startPoint y: 96, endPoint x: 210, endPoint y: 103, distance: 18.4
click at [210, 103] on div at bounding box center [229, 113] width 226 height 173
click at [372, 18] on icon "close" at bounding box center [372, 18] width 4 height 4
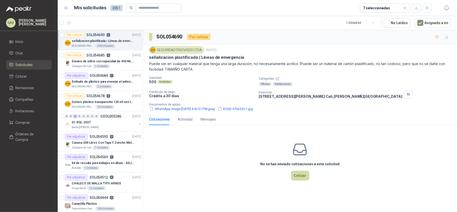
click at [312, 93] on p "Dirección" at bounding box center [331, 93] width 144 height 4
click at [347, 65] on p "Puede ser en cualquier material que tenga una larga duración, no necesariamente…" at bounding box center [300, 66] width 302 height 11
drag, startPoint x: 347, startPoint y: 65, endPoint x: 371, endPoint y: 62, distance: 23.5
click at [371, 62] on p "Puede ser en cualquier material que tenga una larga duración, no necesariamente…" at bounding box center [300, 66] width 302 height 11
copy p "cartón plastificado"
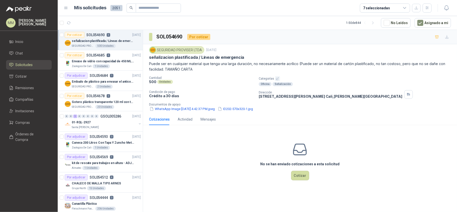
click at [301, 57] on div "señalizacion plastificada / Líneas de emergencia" at bounding box center [300, 57] width 302 height 5
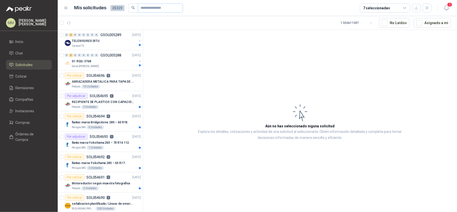
click at [138, 7] on span at bounding box center [160, 8] width 45 height 9
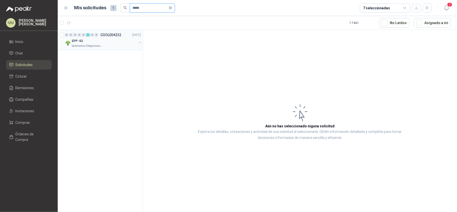
type input "*****"
click at [139, 43] on button "button" at bounding box center [140, 42] width 4 height 4
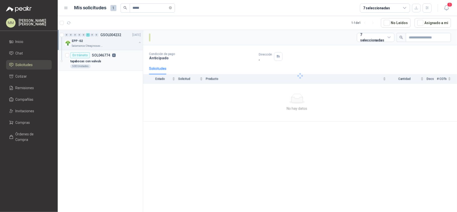
click at [129, 58] on div "tapabocas con valvula" at bounding box center [105, 61] width 71 height 6
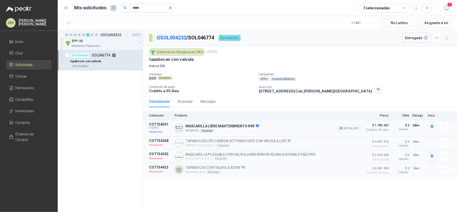
click at [351, 129] on button "Detalles" at bounding box center [349, 128] width 24 height 7
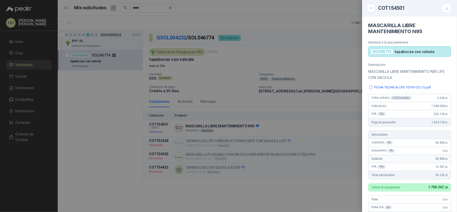
click at [331, 53] on div at bounding box center [228, 106] width 457 height 212
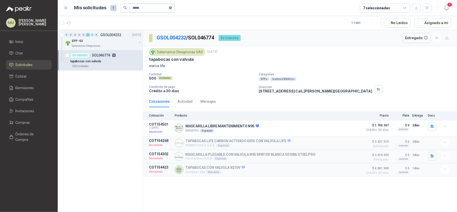
click at [172, 7] on icon "close-circle" at bounding box center [170, 7] width 3 height 3
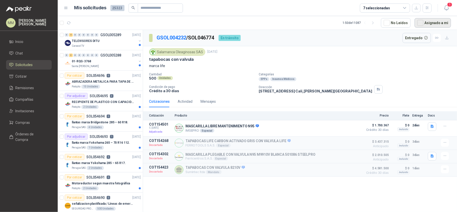
click at [430, 22] on button "Asignado a mi" at bounding box center [433, 23] width 36 height 10
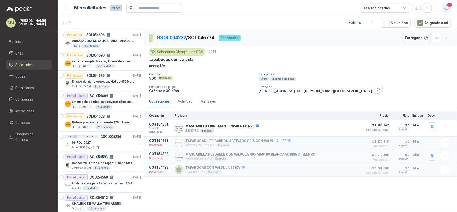
click at [447, 6] on icon "button" at bounding box center [446, 8] width 4 height 5
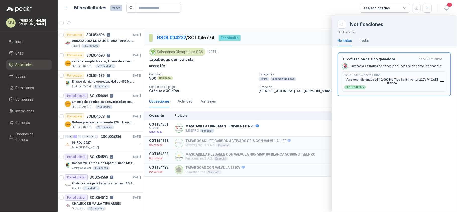
click at [390, 82] on p "Aire Acondicionado LG 12.000Btu Tipo Split Inverter 220V V12WIN Blanco" at bounding box center [392, 81] width 96 height 7
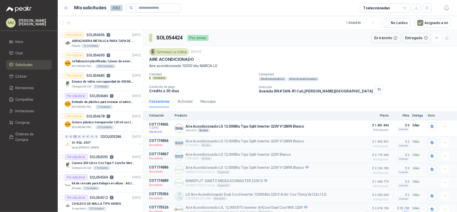
click at [170, 34] on h3 "SOL054424" at bounding box center [169, 38] width 27 height 8
click at [169, 37] on h3 "SOL054424" at bounding box center [169, 38] width 27 height 8
copy h3 "SOL054424"
click at [226, 126] on p "Aire Acondicionado LG 12.000Btu Tipo Split Inverter 220V V12WIN Blanco" at bounding box center [244, 126] width 119 height 4
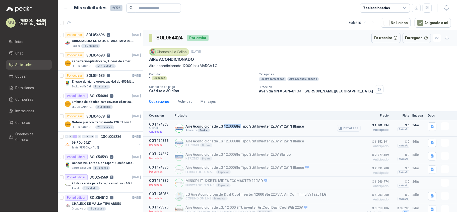
click at [226, 126] on p "Aire Acondicionado LG 12.000Btu Tipo Split Inverter 220V V12WIN Blanco" at bounding box center [244, 126] width 119 height 4
copy p "Aire Acondicionado LG 12.000Btu Tipo Split Inverter 220V V12WIN Blanco"
click at [169, 66] on p "Aire acondicionado 12000 btu MARCA LG" at bounding box center [300, 66] width 302 height 6
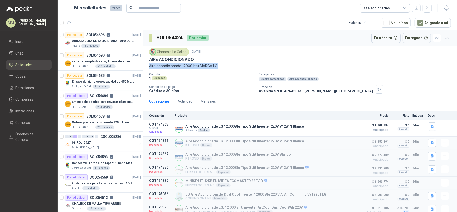
click at [169, 66] on p "Aire acondicionado 12000 btu MARCA LG" at bounding box center [300, 66] width 302 height 6
copy p "Aire acondicionado 12000 btu MARCA LG"
click at [430, 130] on button "button" at bounding box center [432, 126] width 9 height 9
click at [419, 103] on button "image.png" at bounding box center [419, 105] width 22 height 5
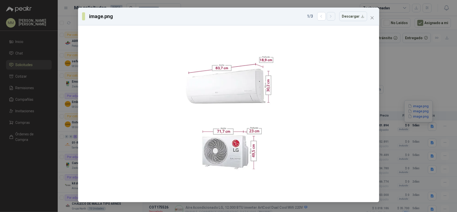
click at [332, 17] on icon "button" at bounding box center [331, 16] width 4 height 4
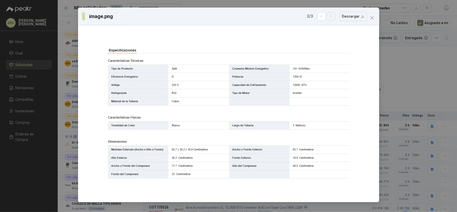
click at [332, 17] on icon "button" at bounding box center [331, 16] width 4 height 4
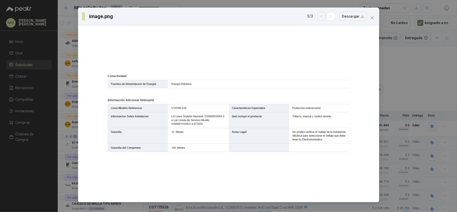
click at [323, 16] on icon "button" at bounding box center [321, 16] width 4 height 4
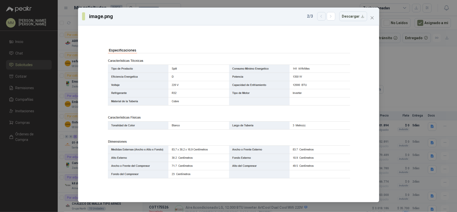
click at [323, 20] on button "button" at bounding box center [321, 16] width 9 height 9
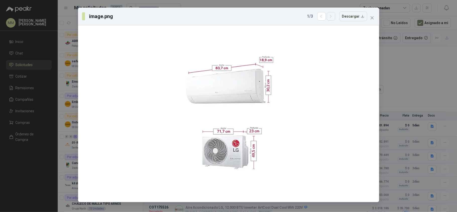
click at [330, 16] on icon "button" at bounding box center [331, 16] width 4 height 4
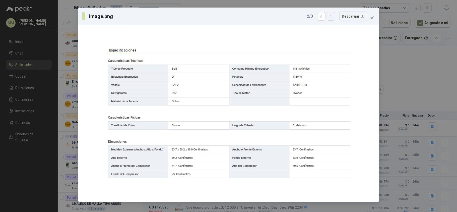
click at [330, 16] on icon "button" at bounding box center [331, 16] width 4 height 4
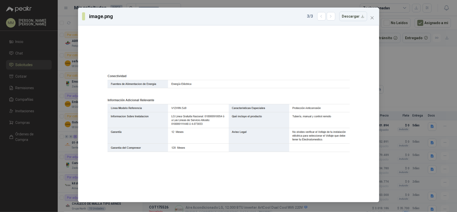
click at [316, 16] on div "3 / 3 Descargar" at bounding box center [337, 17] width 60 height 10
click at [324, 13] on button "button" at bounding box center [321, 16] width 9 height 9
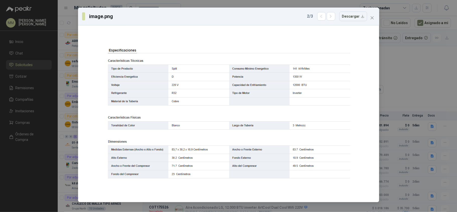
click at [378, 16] on div "image.png 2 / 3 Descargar" at bounding box center [228, 17] width 301 height 18
click at [330, 15] on icon "button" at bounding box center [331, 16] width 4 height 4
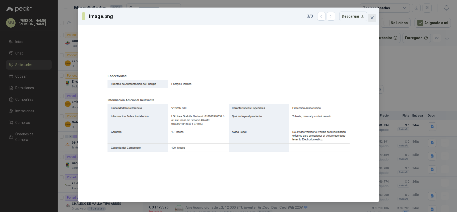
click at [373, 16] on icon "close" at bounding box center [371, 17] width 3 height 3
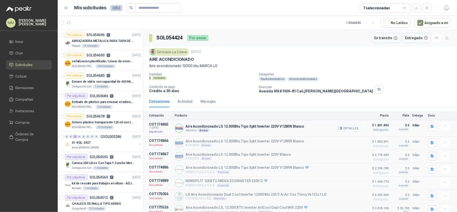
click at [348, 131] on button "Detalles" at bounding box center [349, 128] width 24 height 7
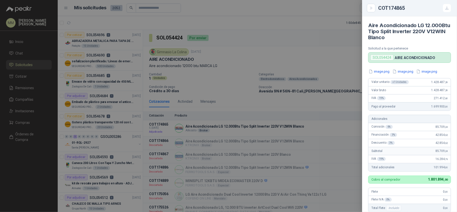
click at [286, 74] on div at bounding box center [228, 106] width 457 height 212
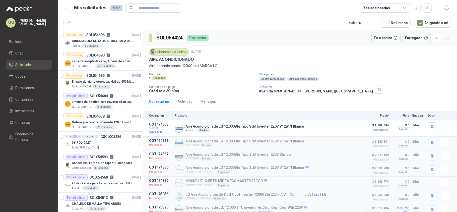
click at [281, 92] on p "Avenida 9N # 56N-81 Cali , Valle del Cauca" at bounding box center [316, 91] width 114 height 4
copy div "Avenida 9N # 56N-81 Cali , Valle del Cauca"
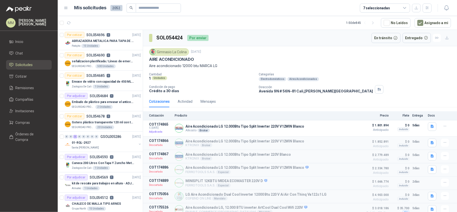
click at [170, 38] on h3 "SOL054424" at bounding box center [169, 38] width 27 height 8
copy h3 "SOL054424"
click at [247, 128] on p "Aire Acondicionado LG 12.000Btu Tipo Split Inverter 220V V12WIN Blanco" at bounding box center [244, 126] width 119 height 4
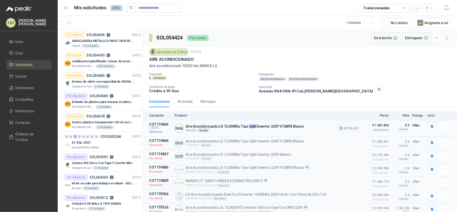
click at [247, 128] on p "Aire Acondicionado LG 12.000Btu Tipo Split Inverter 220V V12WIN Blanco" at bounding box center [244, 126] width 119 height 4
copy p "Aire Acondicionado LG 12.000Btu Tipo Split Inverter 220V V12WIN Blanco"
click at [341, 129] on button "Detalles" at bounding box center [349, 128] width 24 height 7
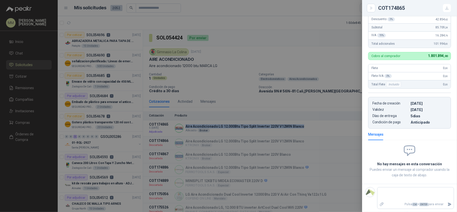
scroll to position [0, 0]
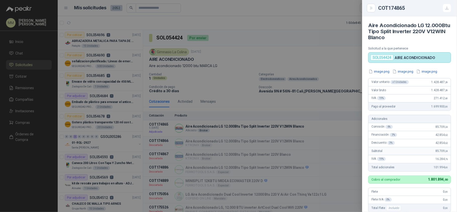
click at [211, 84] on div at bounding box center [228, 106] width 457 height 212
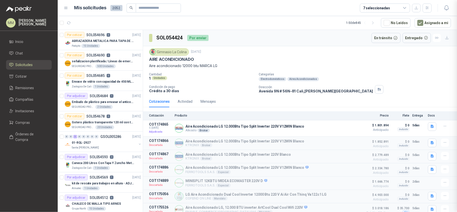
scroll to position [125, 0]
click at [275, 92] on p "Avenida 9N # 56N-81 Cali , Valle del Cauca" at bounding box center [316, 91] width 114 height 4
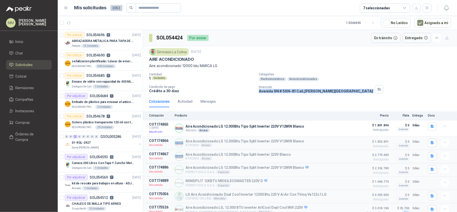
click at [275, 92] on p "Avenida 9N # 56N-81 Cali , Valle del Cauca" at bounding box center [316, 91] width 114 height 4
copy div "Avenida 9N # 56N-81 Cali , Valle del Cauca"
click at [162, 50] on div "Gimnasio La Colina" at bounding box center [169, 52] width 40 height 8
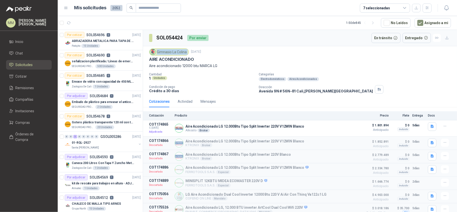
click at [162, 50] on div "Gimnasio La Colina" at bounding box center [169, 52] width 40 height 8
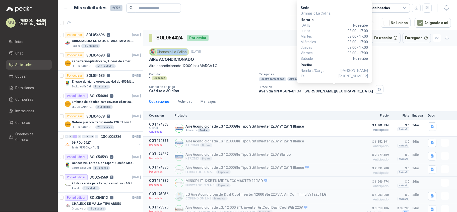
drag, startPoint x: 334, startPoint y: 92, endPoint x: 335, endPoint y: 95, distance: 3.4
click at [377, 91] on icon "button" at bounding box center [379, 89] width 4 height 4
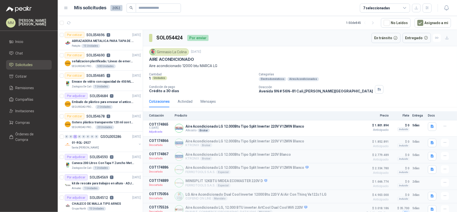
click at [336, 96] on div "Gimnasio La Colina 1 sept, 2025 AIRE ACONDICIONADO Aire acondicionado 12000 btu…" at bounding box center [300, 70] width 314 height 49
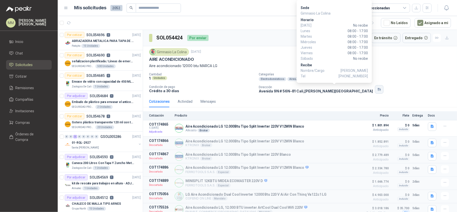
click at [375, 93] on button "button" at bounding box center [379, 89] width 9 height 9
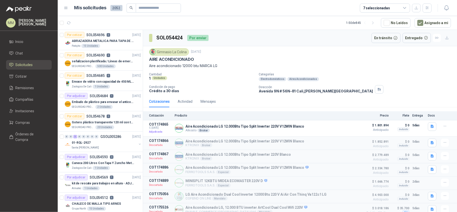
click at [353, 79] on div "Electrodomésticos Aires Acondicionados" at bounding box center [357, 79] width 196 height 4
click at [339, 89] on div "Dirección Avenida 9N # 56N-81 Cali , Valle del Cauca" at bounding box center [357, 89] width 196 height 9
click at [375, 90] on button "button" at bounding box center [379, 89] width 9 height 9
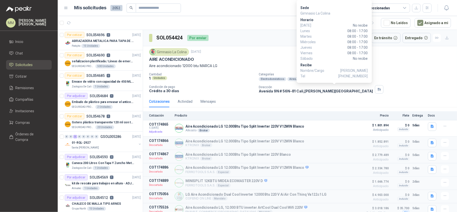
click at [349, 77] on span "+57 3155944556" at bounding box center [353, 76] width 29 height 6
drag, startPoint x: 349, startPoint y: 77, endPoint x: 353, endPoint y: 77, distance: 4.0
click at [351, 77] on span "+57 3155944556" at bounding box center [353, 76] width 29 height 6
click at [353, 77] on span "+57 3155944556" at bounding box center [353, 76] width 29 height 6
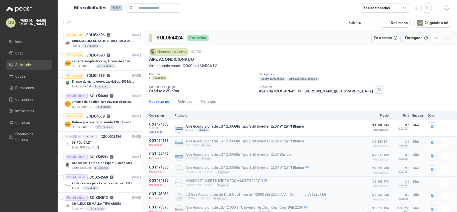
click at [375, 88] on button "button" at bounding box center [379, 89] width 9 height 9
click at [164, 35] on h3 "SOL054424" at bounding box center [169, 38] width 27 height 8
click at [255, 28] on article "1 - 50 de 845 No Leídos Asignado a mi" at bounding box center [257, 23] width 399 height 14
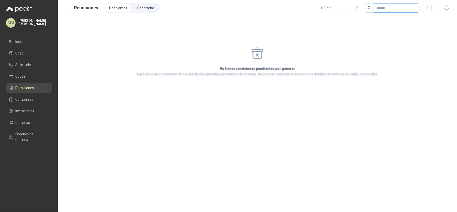
click at [377, 7] on input "text" at bounding box center [394, 8] width 35 height 9
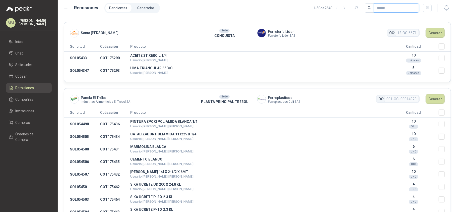
paste input "*********"
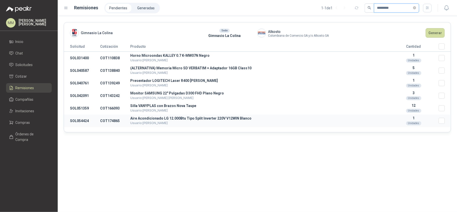
type input "*********"
click at [438, 34] on button "Generar" at bounding box center [435, 33] width 19 height 10
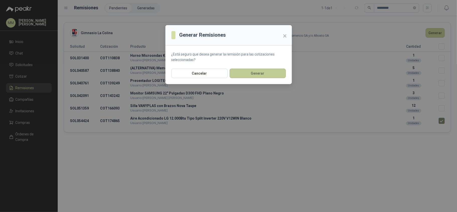
click at [267, 74] on button "Generar" at bounding box center [258, 74] width 56 height 10
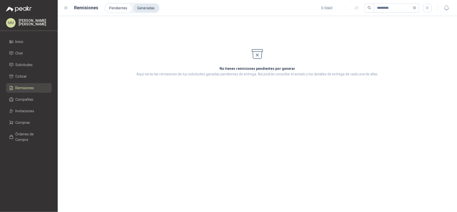
click at [142, 4] on li "Generadas" at bounding box center [146, 8] width 25 height 9
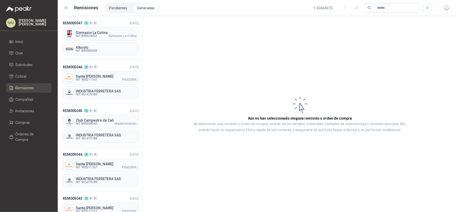
click at [106, 47] on span "Alkosto" at bounding box center [106, 48] width 61 height 4
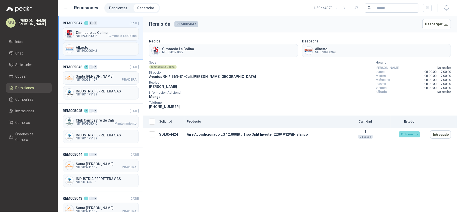
click at [330, 51] on span "NIT 890900943" at bounding box center [325, 52] width 21 height 3
copy span "890900943"
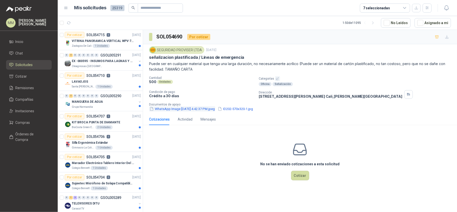
click at [195, 109] on button "WhatsApp Image [DATE] 4.42.37 PM.jpeg" at bounding box center [182, 108] width 66 height 5
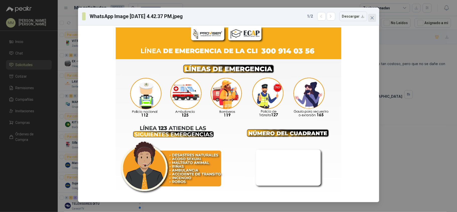
click at [371, 20] on icon "close" at bounding box center [372, 18] width 4 height 4
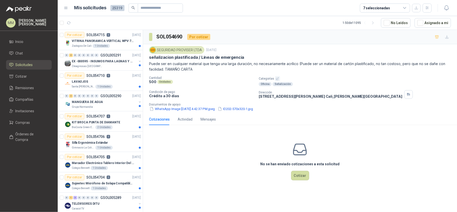
click at [172, 70] on p "Puede ser en cualquier material que tenga una larga duración, no necesariamente…" at bounding box center [300, 66] width 302 height 11
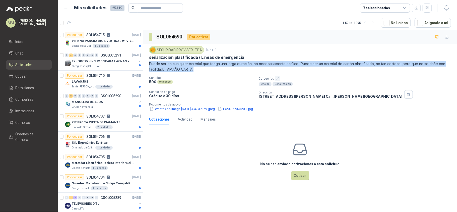
click at [172, 70] on p "Puede ser en cualquier material que tenga una larga duración, no necesariamente…" at bounding box center [300, 66] width 302 height 11
click at [198, 71] on p "Puede ser en cualquier material que tenga una larga duración, no necesariamente…" at bounding box center [300, 66] width 302 height 11
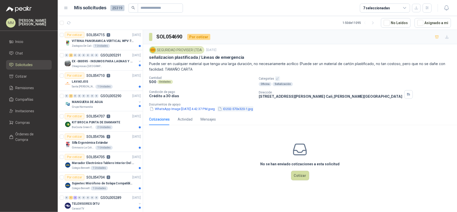
click at [239, 108] on button "ID202-570x320-1.jpg" at bounding box center [235, 108] width 36 height 5
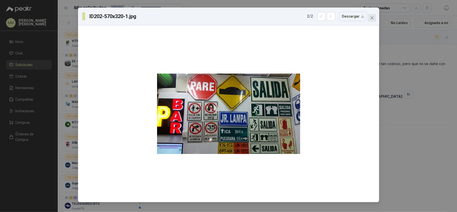
click at [371, 19] on icon "close" at bounding box center [372, 18] width 4 height 4
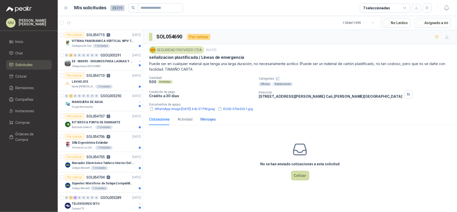
click at [211, 120] on div "Mensajes" at bounding box center [208, 119] width 15 height 6
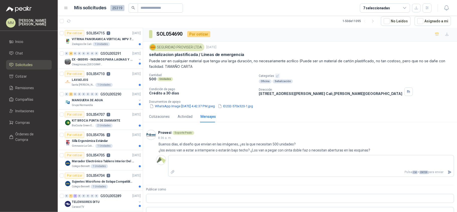
scroll to position [22, 0]
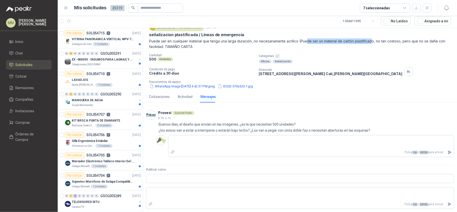
drag, startPoint x: 305, startPoint y: 42, endPoint x: 372, endPoint y: 41, distance: 66.5
click at [372, 41] on p "Puede ser en cualquier material que tenga una larga duración, no necesariamente…" at bounding box center [300, 43] width 302 height 11
click at [303, 41] on p "Puede ser en cualquier material que tenga una larga duración, no necesariamente…" at bounding box center [300, 43] width 302 height 11
drag, startPoint x: 303, startPoint y: 41, endPoint x: 363, endPoint y: 43, distance: 60.0
click at [363, 43] on p "Puede ser en cualquier material que tenga una larga duración, no necesariamente…" at bounding box center [300, 43] width 302 height 11
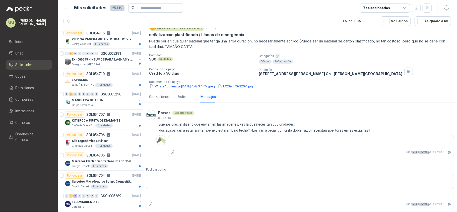
click at [346, 44] on p "Puede ser en cualquier material que tenga una larga duración, no necesariamente…" at bounding box center [300, 43] width 302 height 11
click at [303, 40] on p "Puede ser en cualquier material que tenga una larga duración, no necesariamente…" at bounding box center [300, 43] width 302 height 11
drag, startPoint x: 303, startPoint y: 40, endPoint x: 362, endPoint y: 40, distance: 58.2
click at [362, 40] on p "Puede ser en cualquier material que tenga una larga duración, no necesariamente…" at bounding box center [300, 43] width 302 height 11
click at [361, 42] on p "Puede ser en cualquier material que tenga una larga duración, no necesariamente…" at bounding box center [300, 43] width 302 height 11
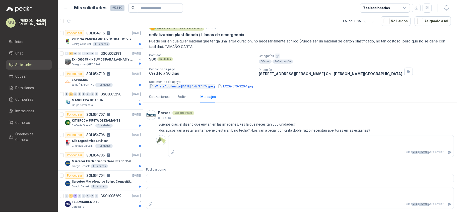
click at [189, 87] on button "WhatsApp Image [DATE] 4.42.37 PM.jpeg" at bounding box center [182, 86] width 66 height 5
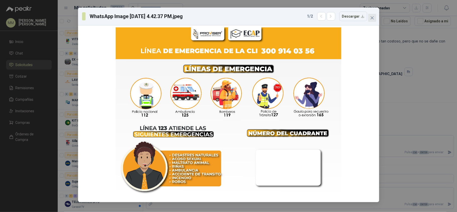
click at [372, 18] on icon "close" at bounding box center [371, 17] width 3 height 3
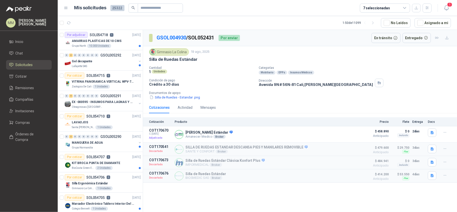
click at [335, 64] on div "Gimnasio La Colina [DATE] Silla de Ruedas Estándar Cantidad 1 Unidades Categorí…" at bounding box center [300, 74] width 302 height 52
click at [448, 2] on span "1" at bounding box center [450, 4] width 6 height 5
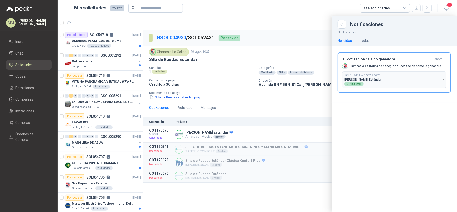
click at [245, 83] on div at bounding box center [257, 114] width 399 height 196
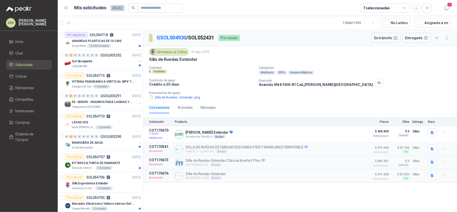
click at [359, 74] on div "Mobiliario [PERSON_NAME] Insumos Médicos" at bounding box center [357, 73] width 196 height 4
click at [351, 138] on button "Detalles" at bounding box center [349, 134] width 24 height 7
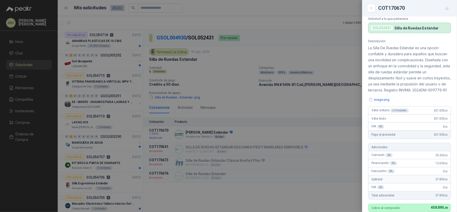
scroll to position [7, 0]
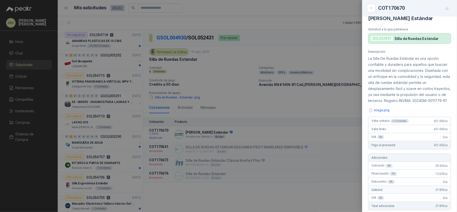
click at [323, 132] on div at bounding box center [228, 106] width 457 height 212
